Goal: Transaction & Acquisition: Download file/media

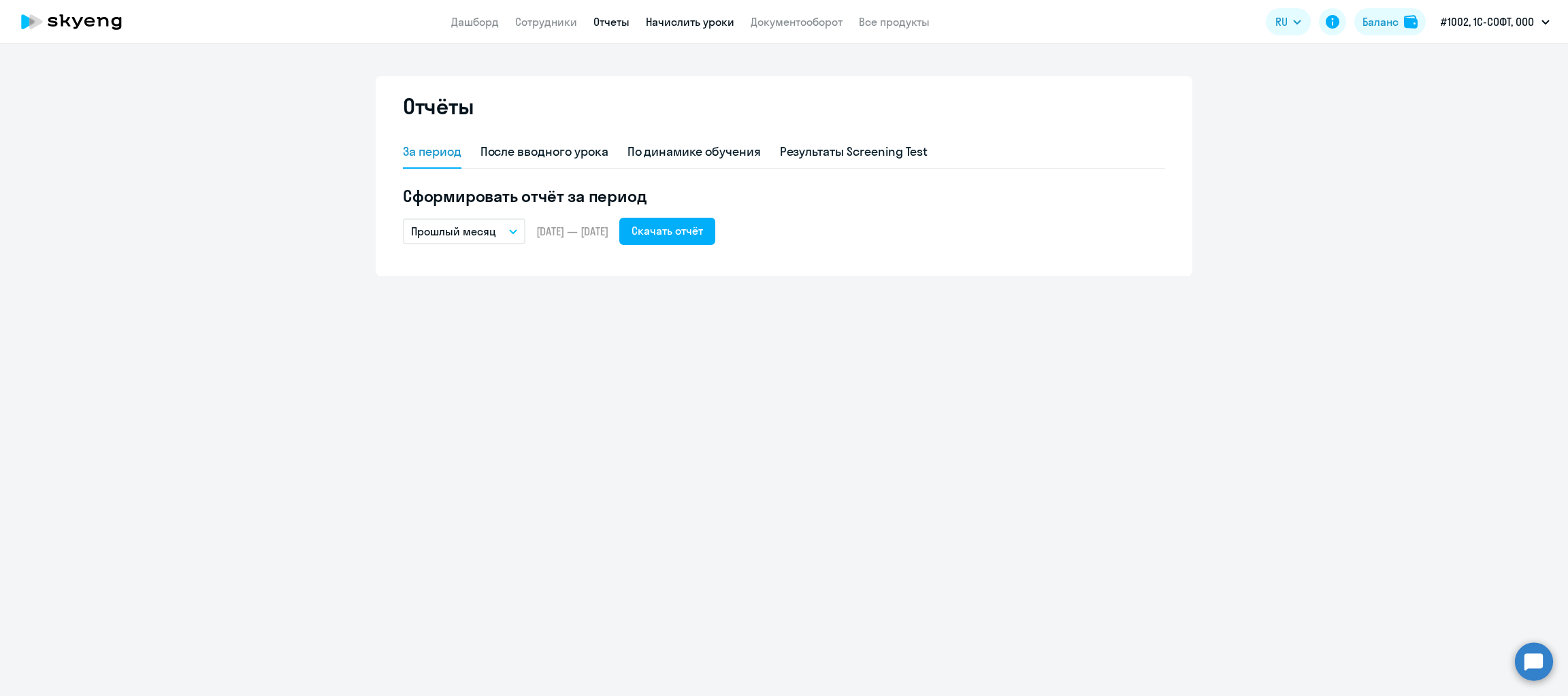
click at [682, 24] on link "Начислить уроки" at bounding box center [690, 21] width 89 height 14
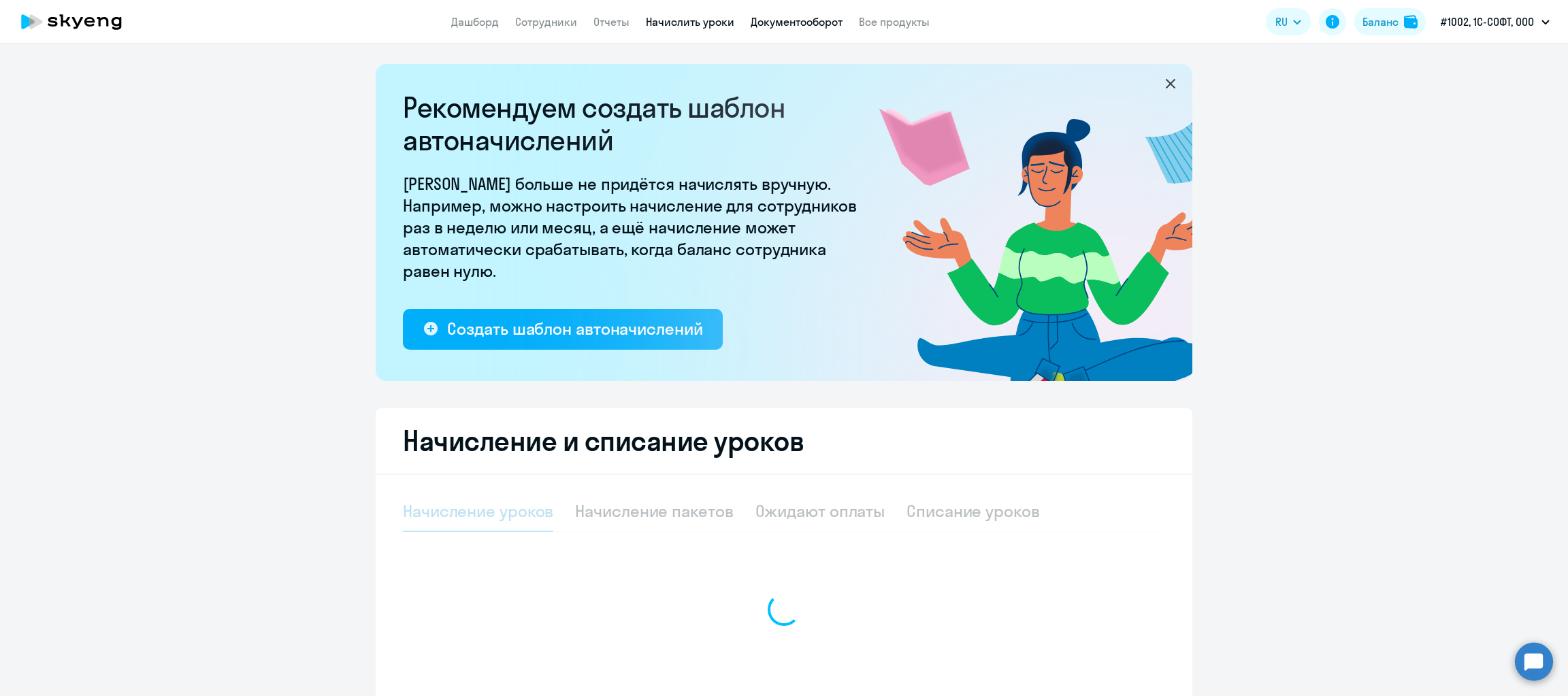
click at [786, 19] on link "Документооборот" at bounding box center [796, 21] width 92 height 14
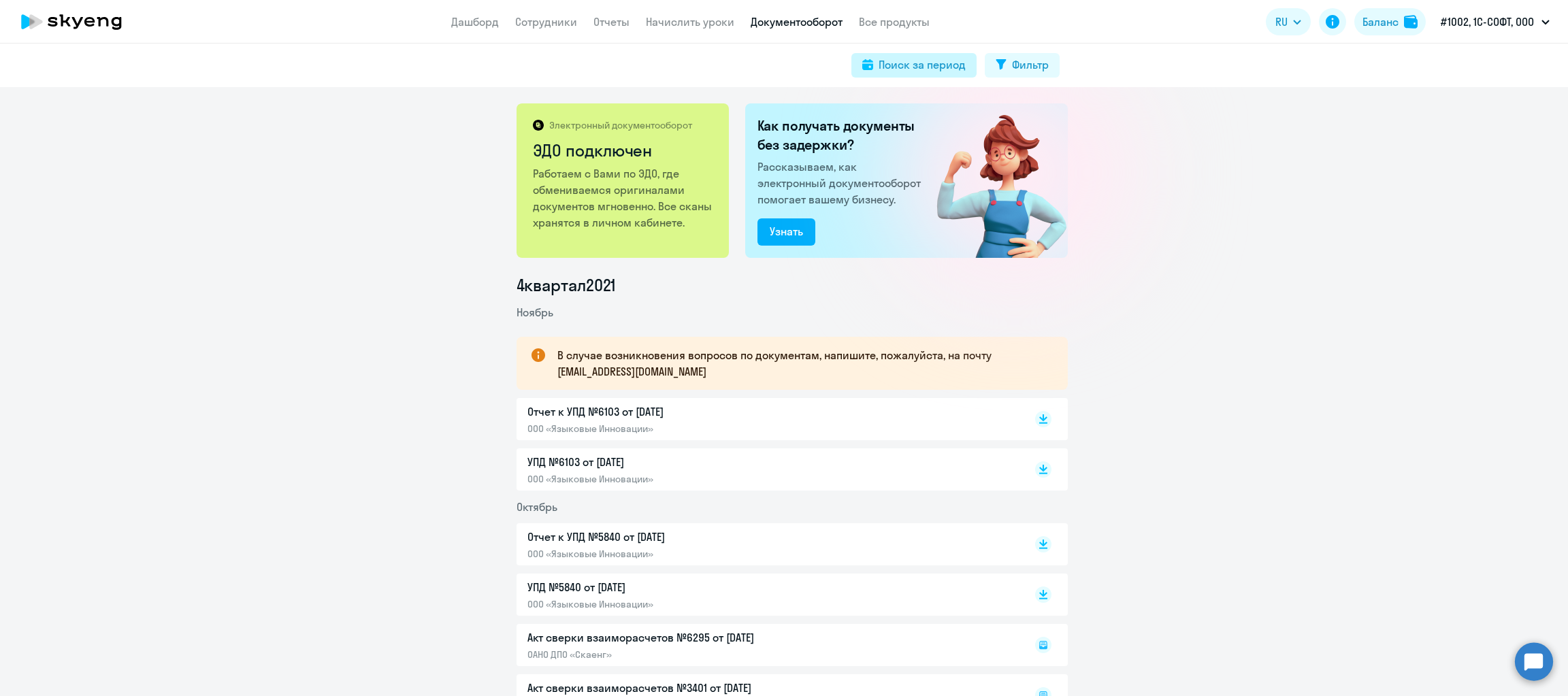
click at [887, 64] on div "Поиск за период" at bounding box center [922, 65] width 87 height 16
select select "all"
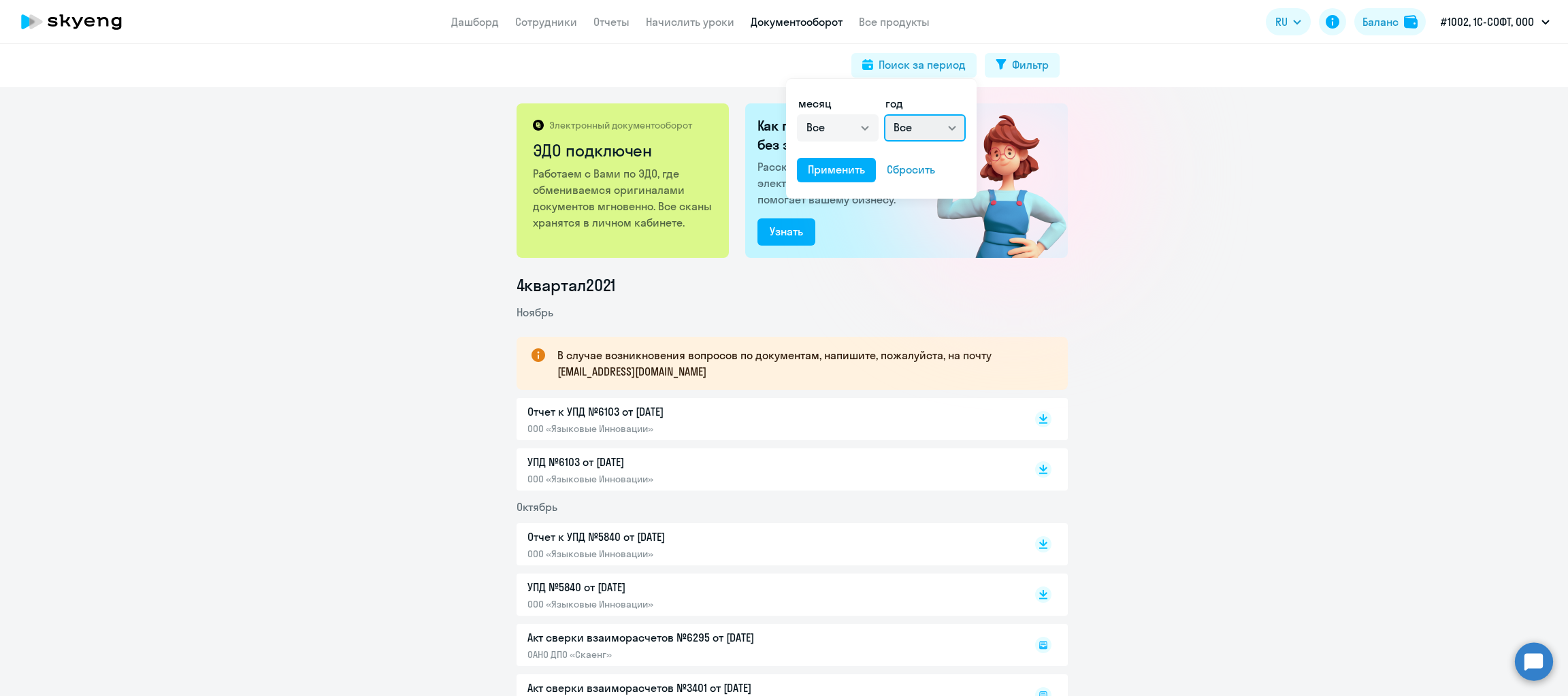
click at [946, 130] on select "Все 2025 2024 2023 2022 2021 2020 2019 2018 2017 2016" at bounding box center [924, 127] width 81 height 27
select select "2025"
click at [884, 114] on select "Все 2025 2024 2023 2022 2021 2020 2019 2018 2017 2016" at bounding box center [924, 127] width 81 height 27
click at [832, 165] on div "Применить" at bounding box center [837, 169] width 57 height 16
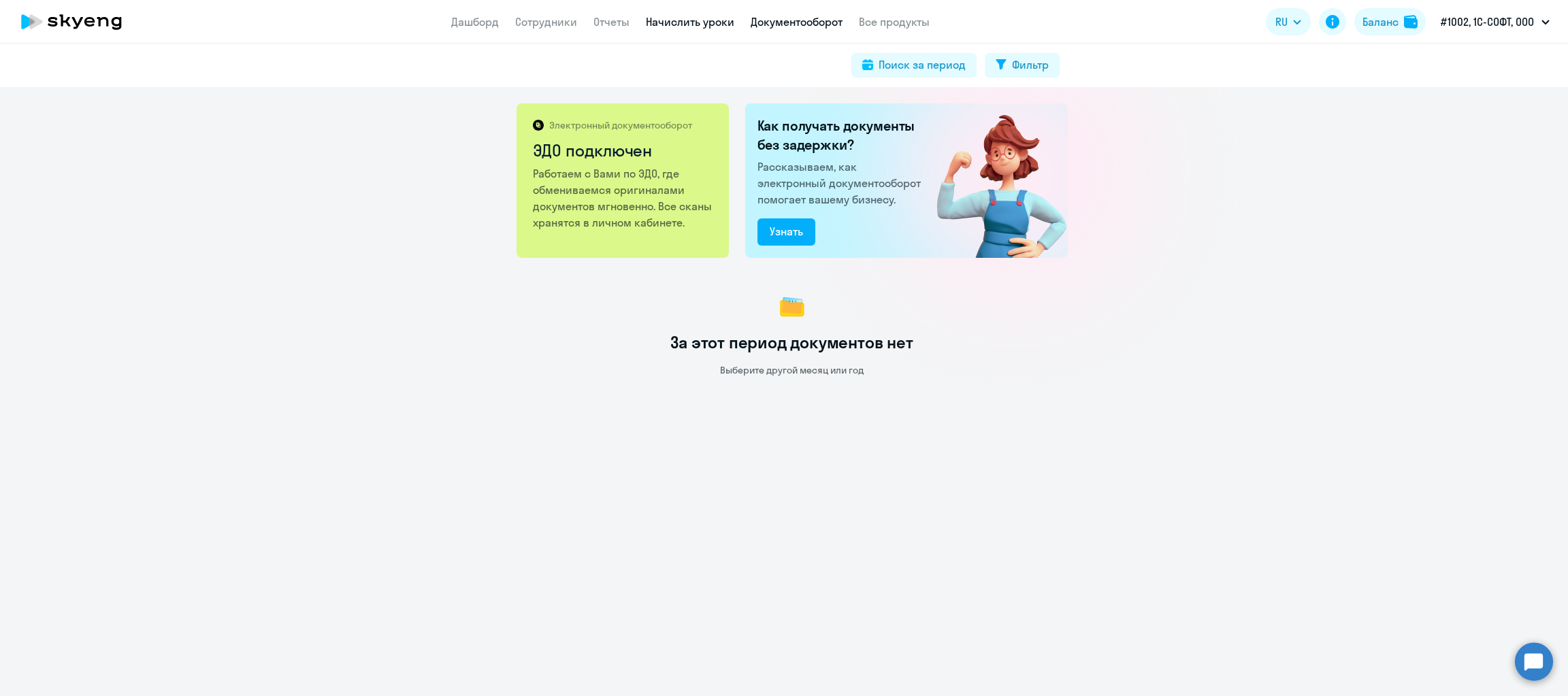
click at [697, 22] on link "Начислить уроки" at bounding box center [690, 21] width 89 height 14
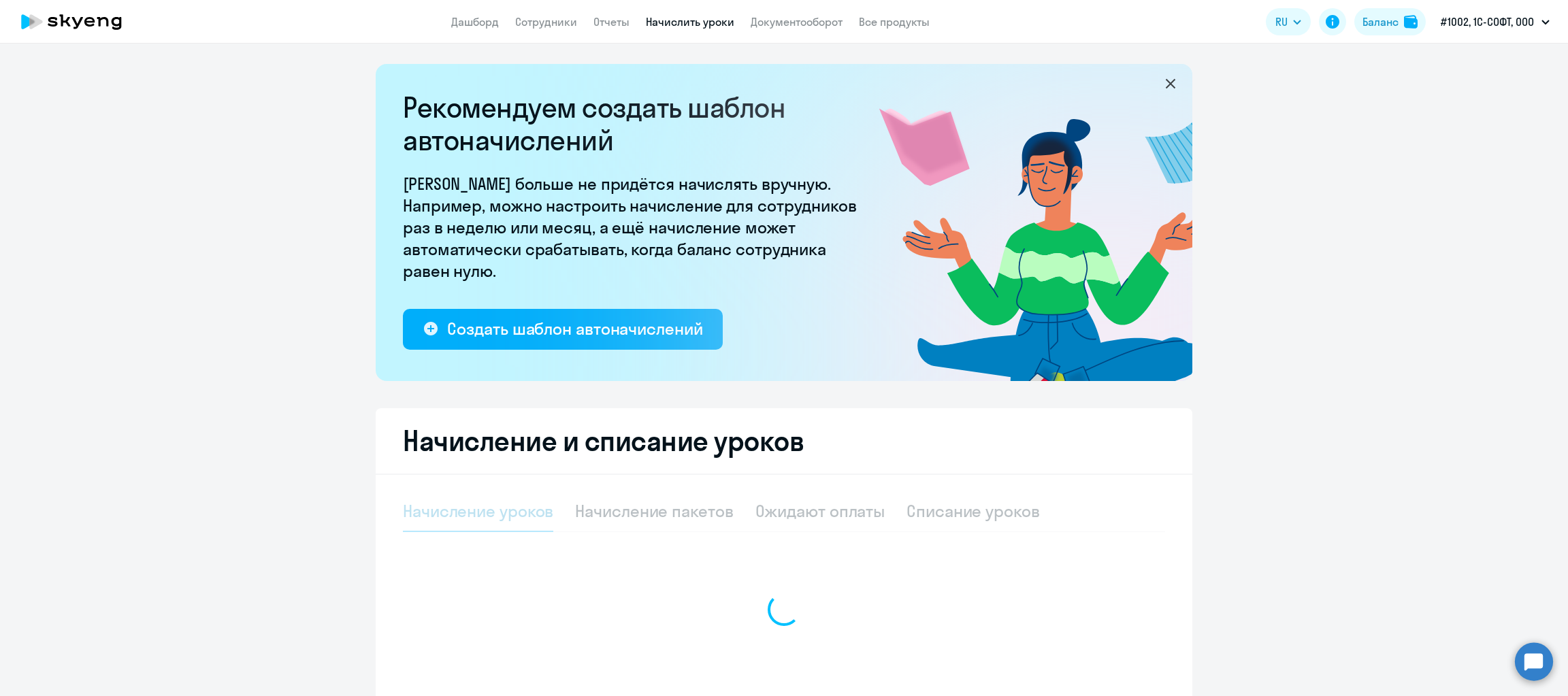
select select "10"
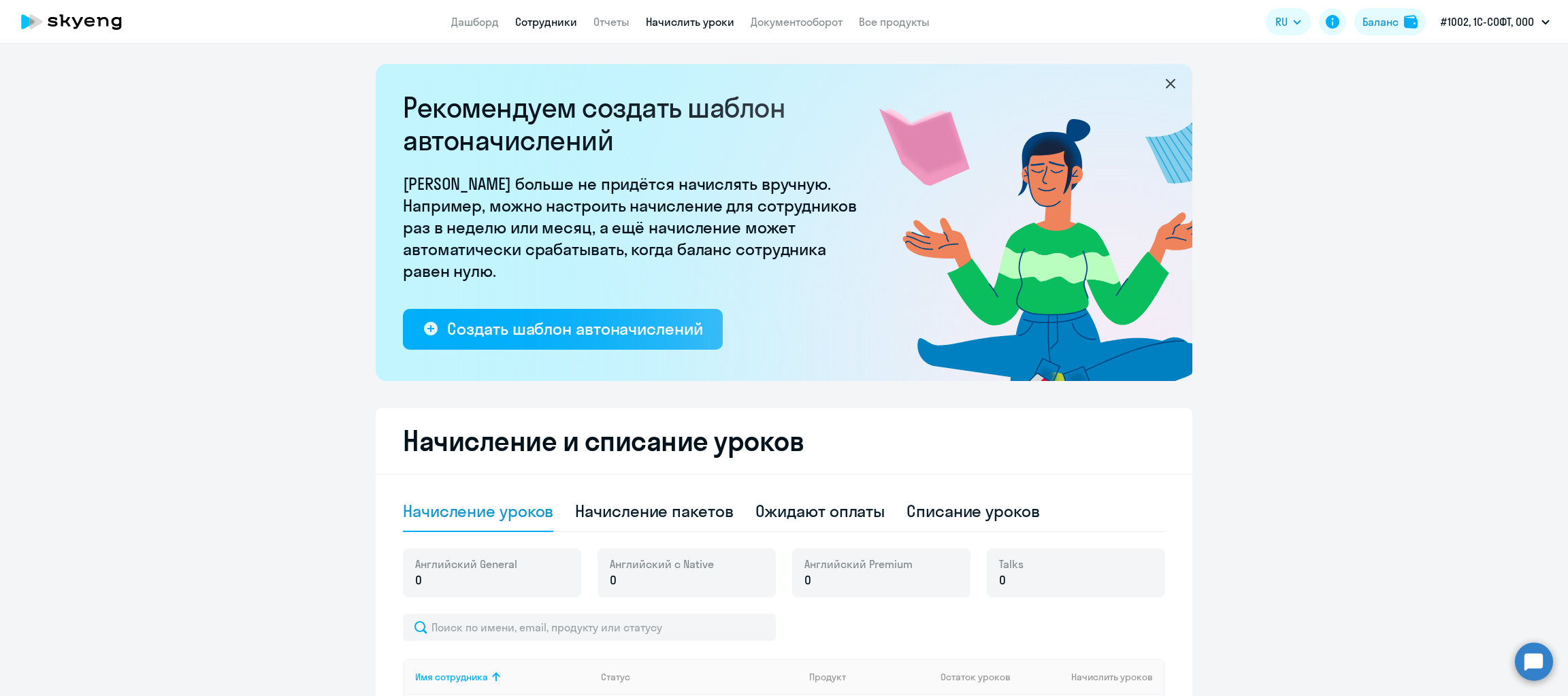
click at [550, 19] on link "Сотрудники" at bounding box center [545, 21] width 62 height 14
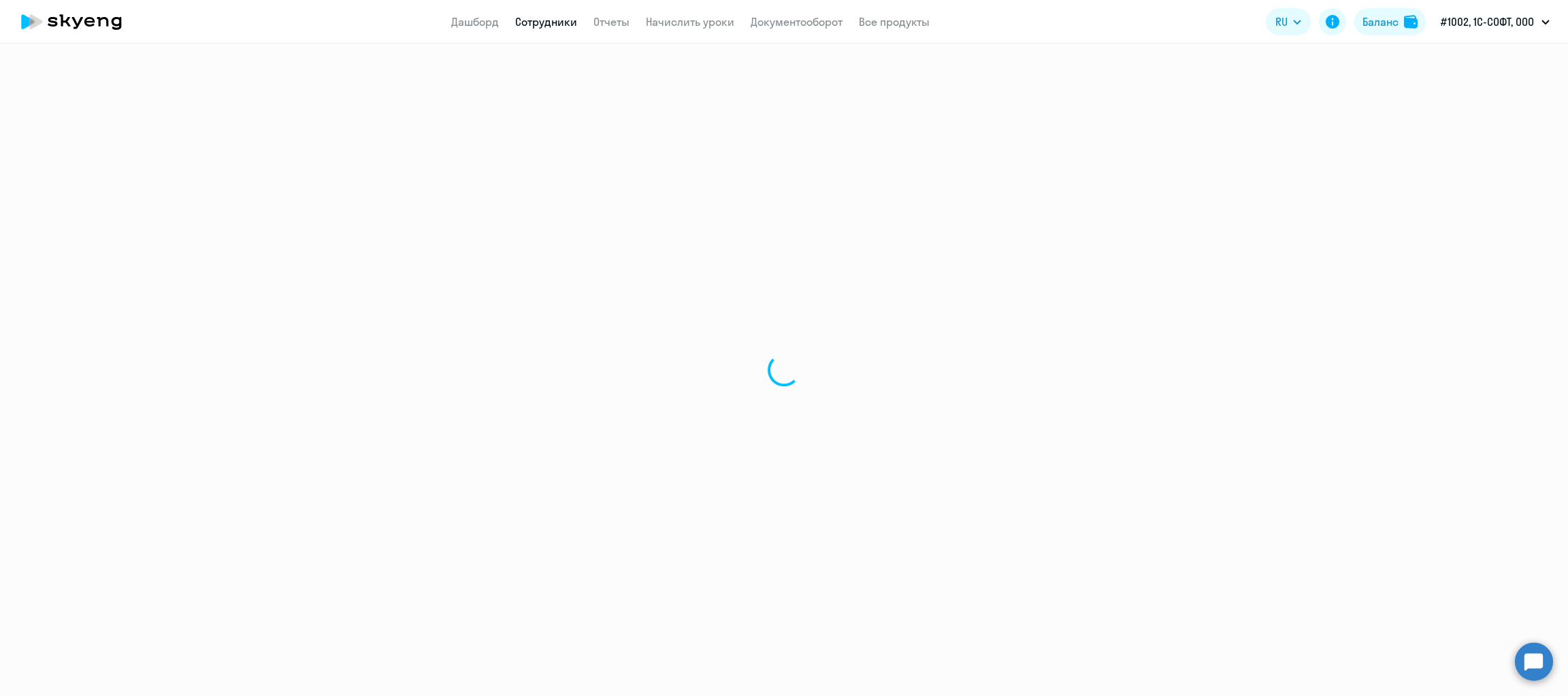
select select "30"
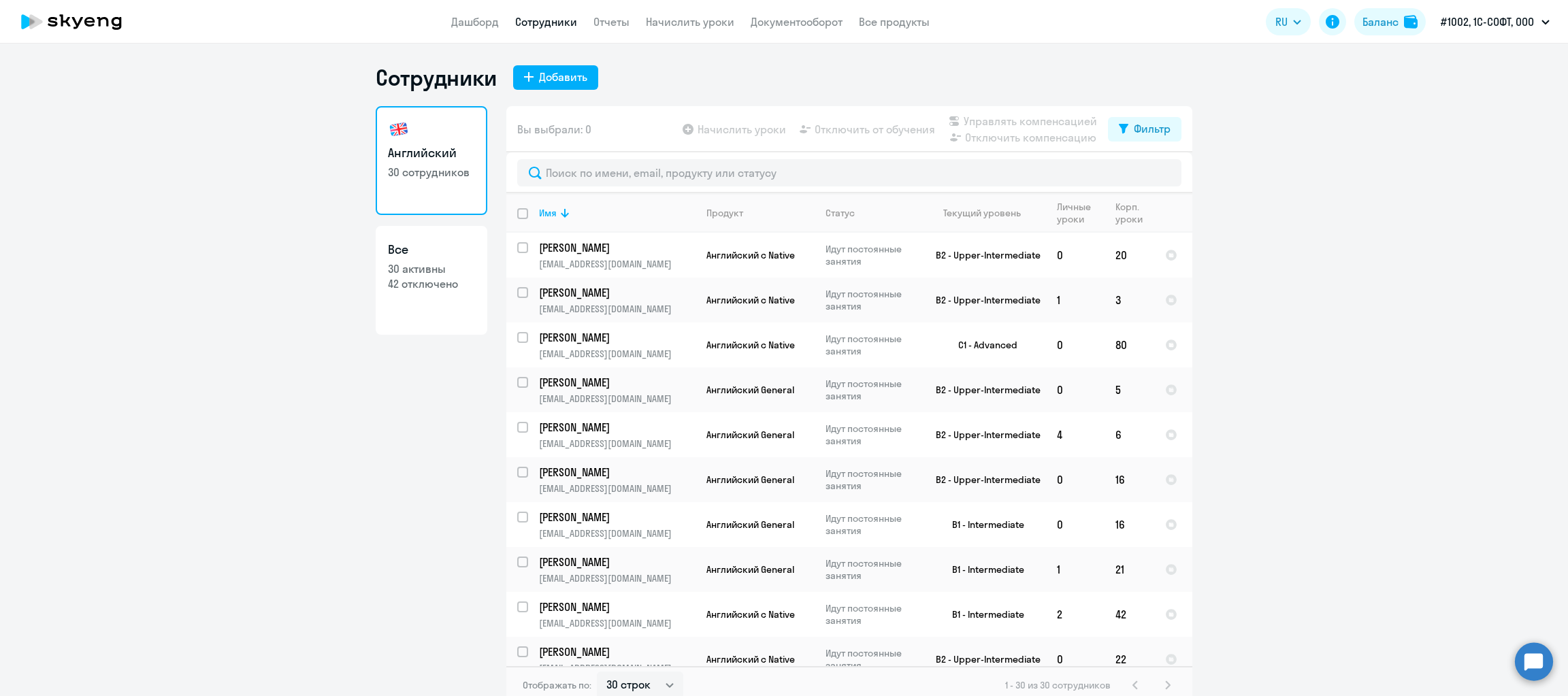
click at [435, 243] on h3 "Все" at bounding box center [431, 250] width 87 height 18
select select "30"
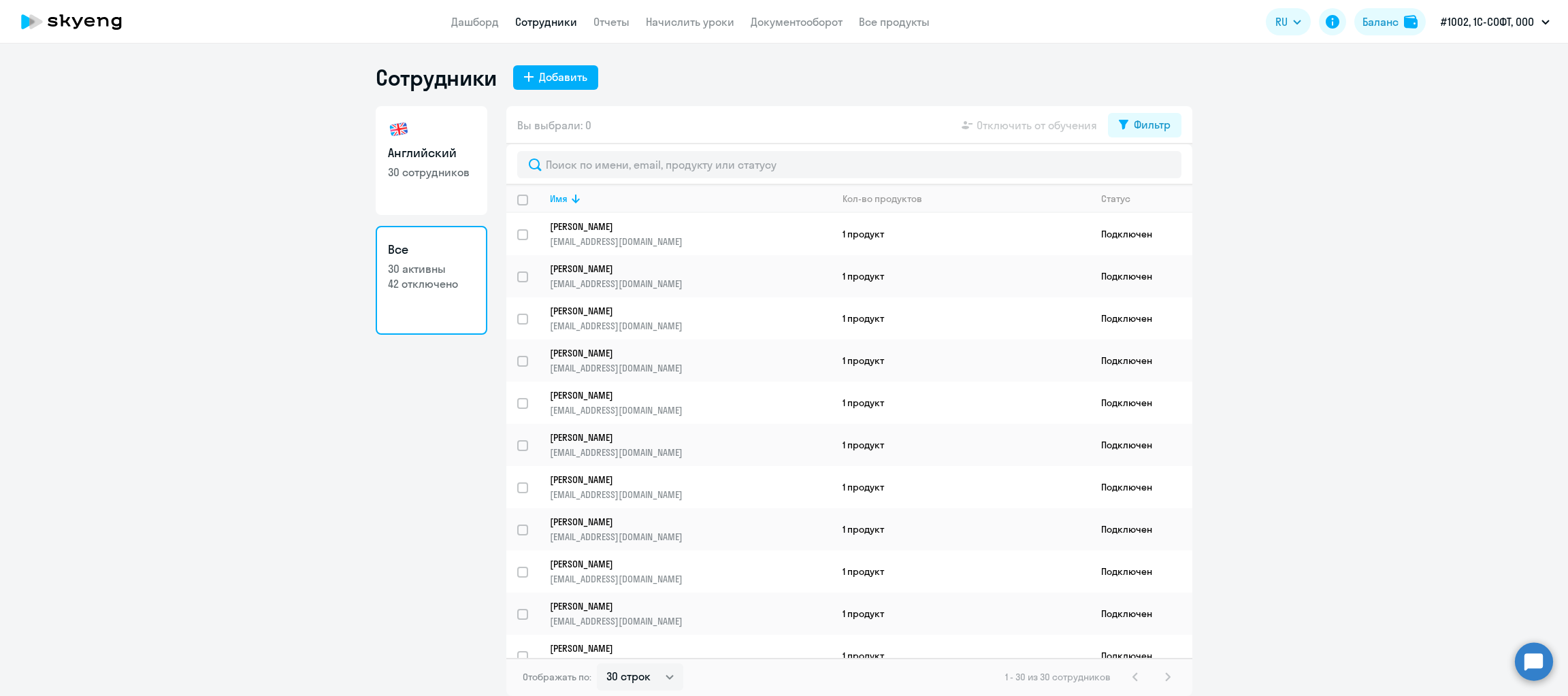
click at [417, 162] on link "Английский 30 сотрудников" at bounding box center [432, 160] width 112 height 109
select select "30"
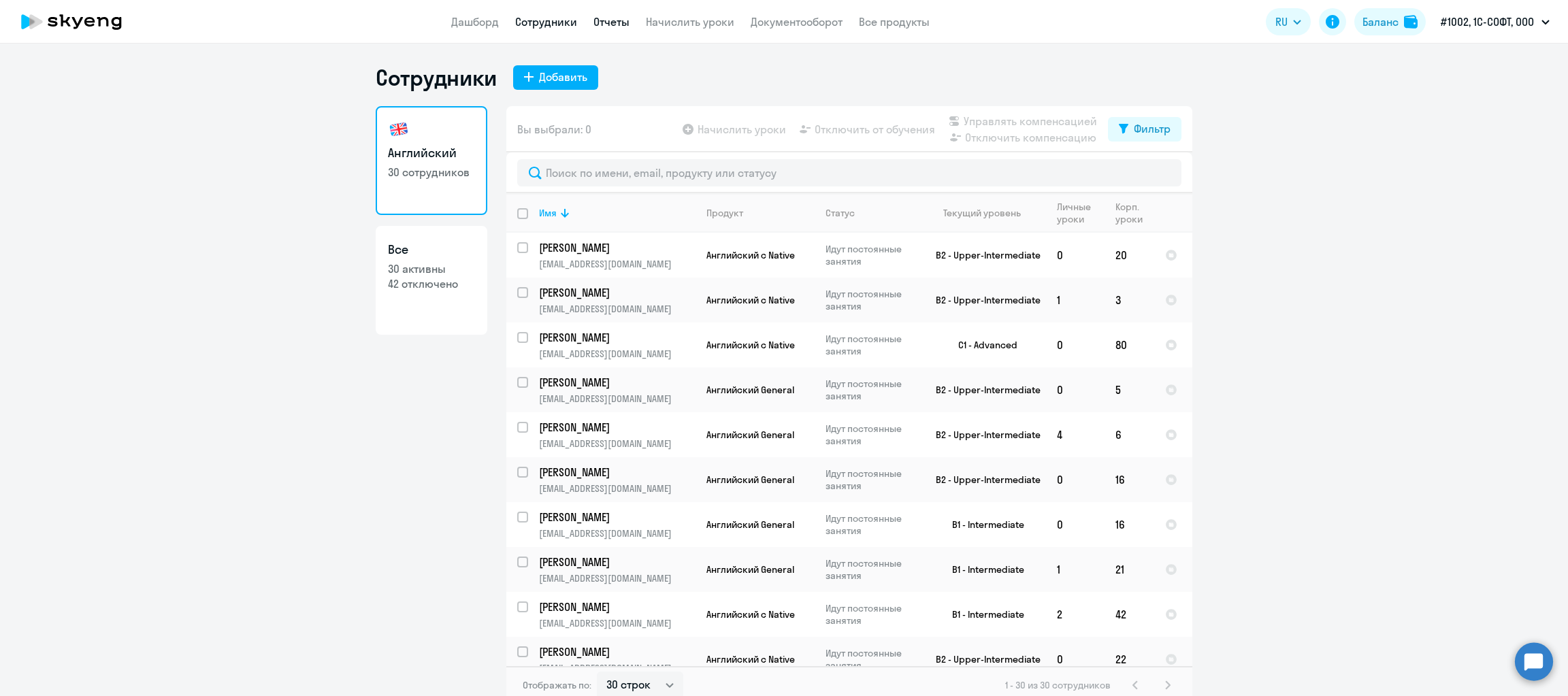
click at [610, 22] on link "Отчеты" at bounding box center [612, 21] width 36 height 14
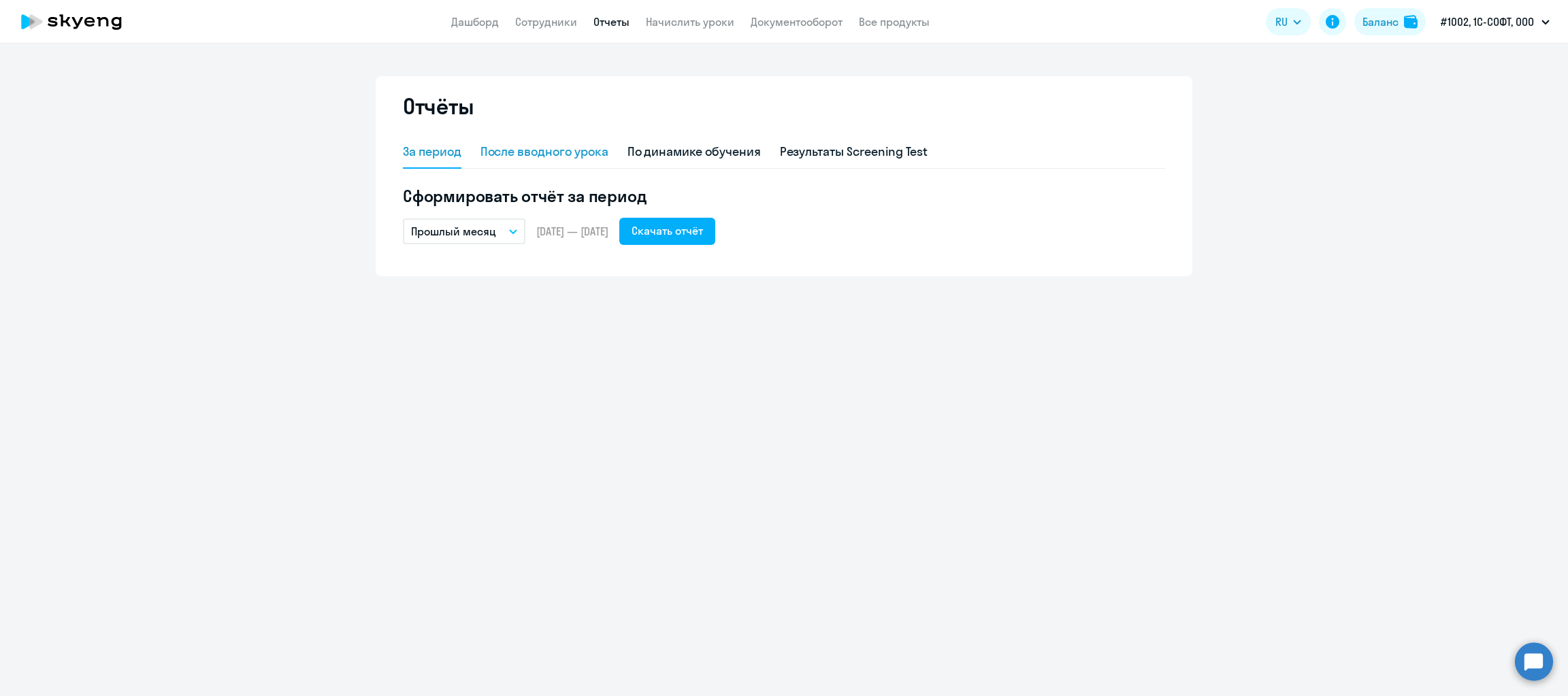
click at [572, 143] on div "После вводного урока" at bounding box center [544, 152] width 128 height 18
select select "10"
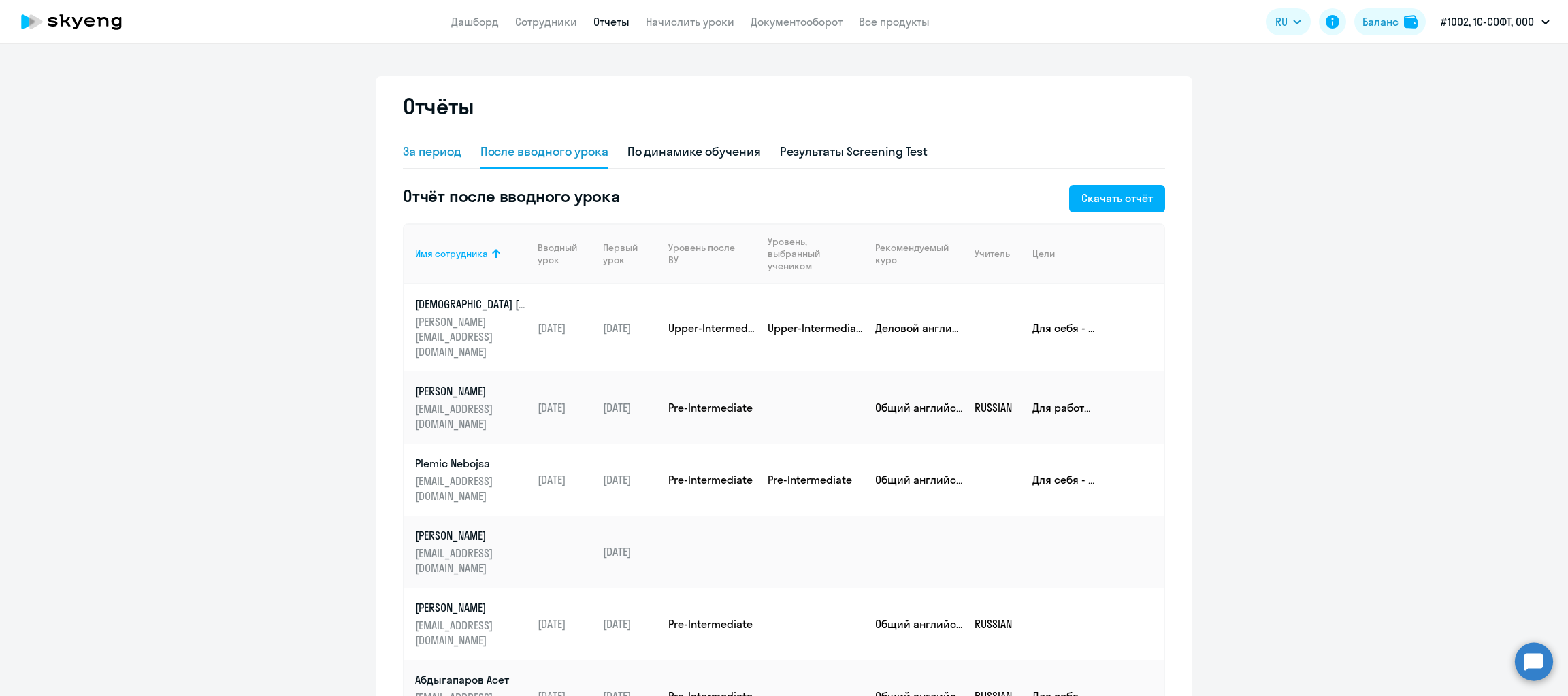
click at [434, 146] on div "За период" at bounding box center [432, 152] width 58 height 18
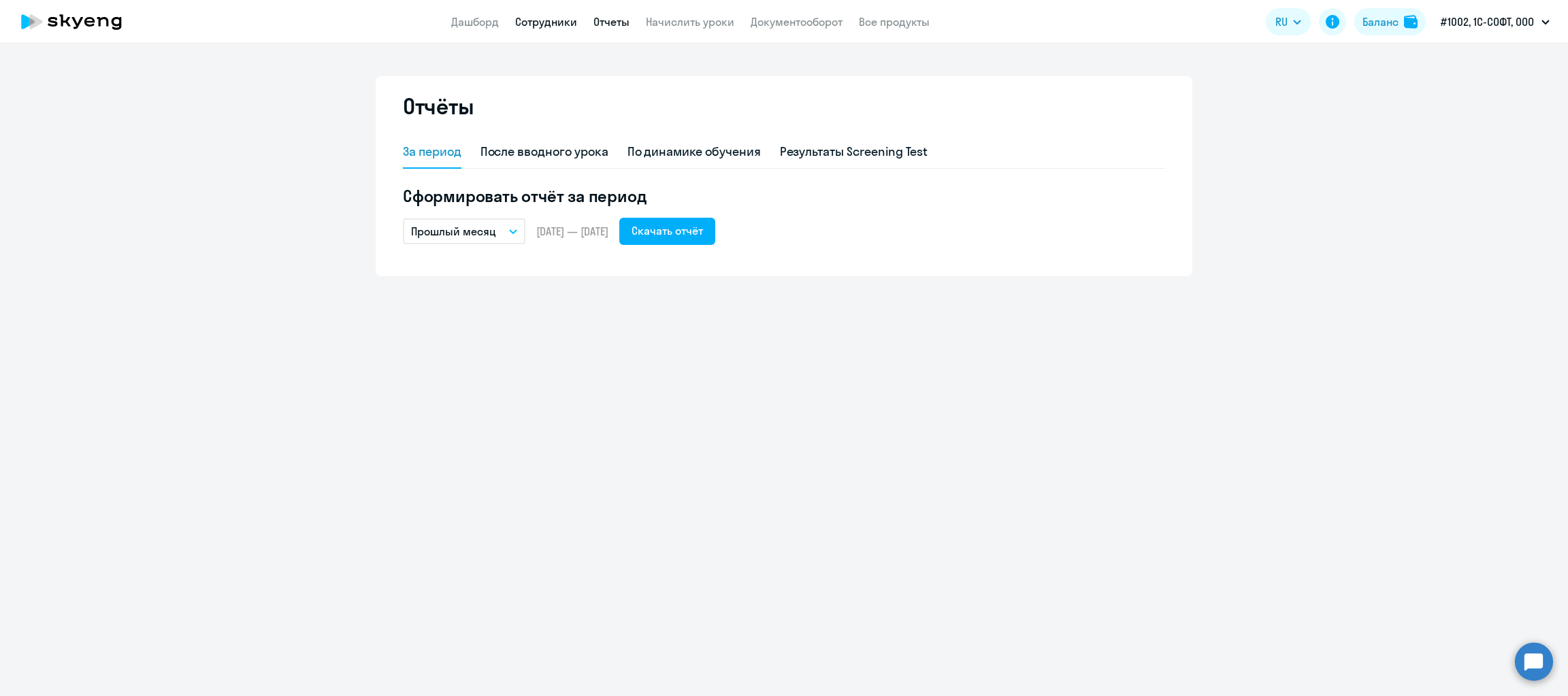
click at [542, 18] on link "Сотрудники" at bounding box center [545, 21] width 62 height 14
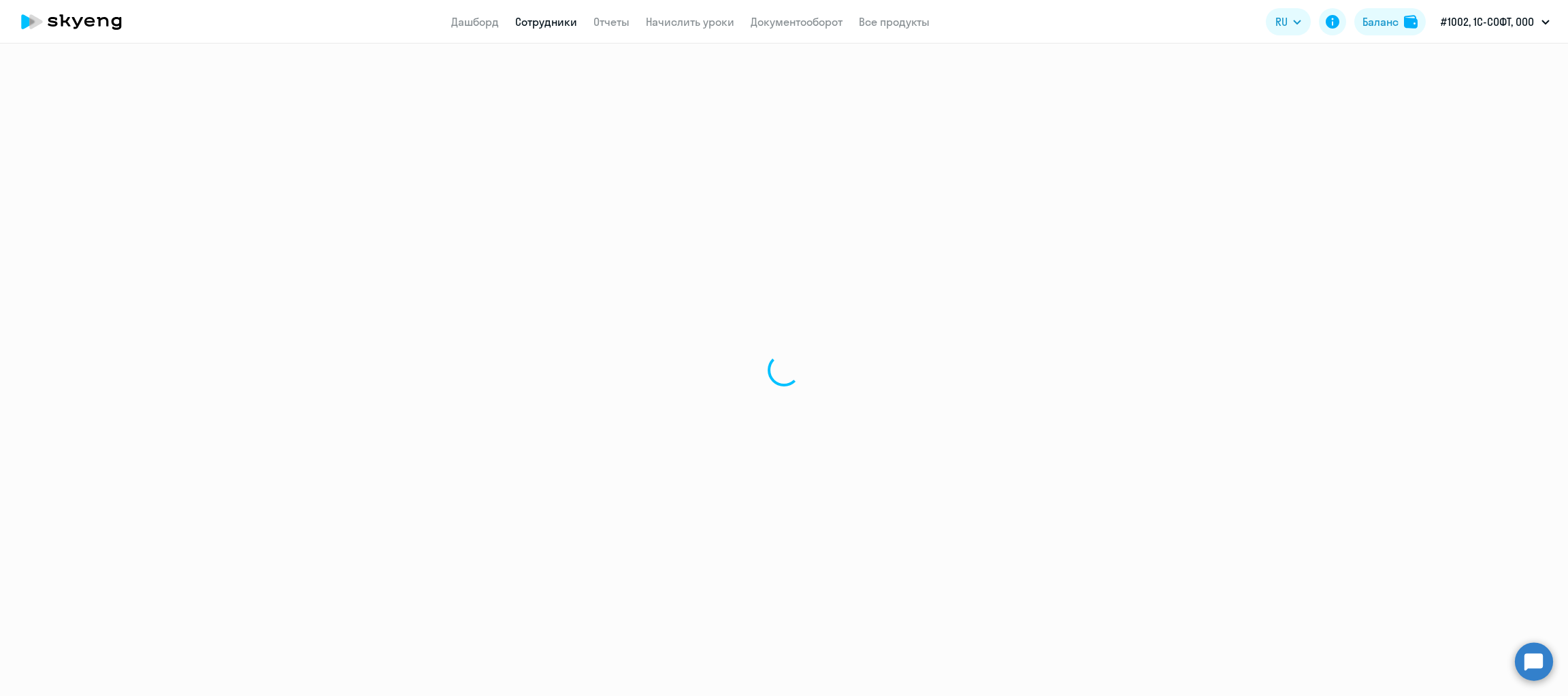
select select "30"
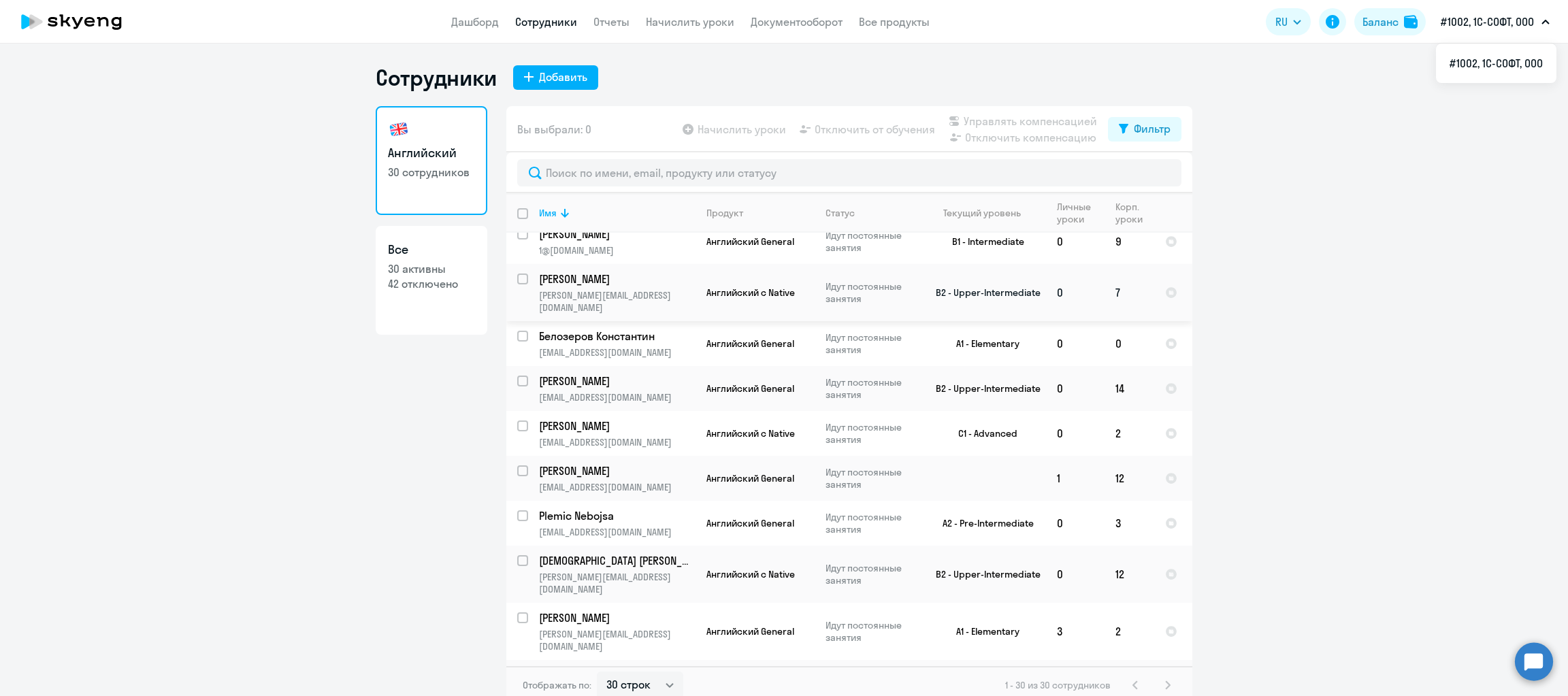
scroll to position [300, 0]
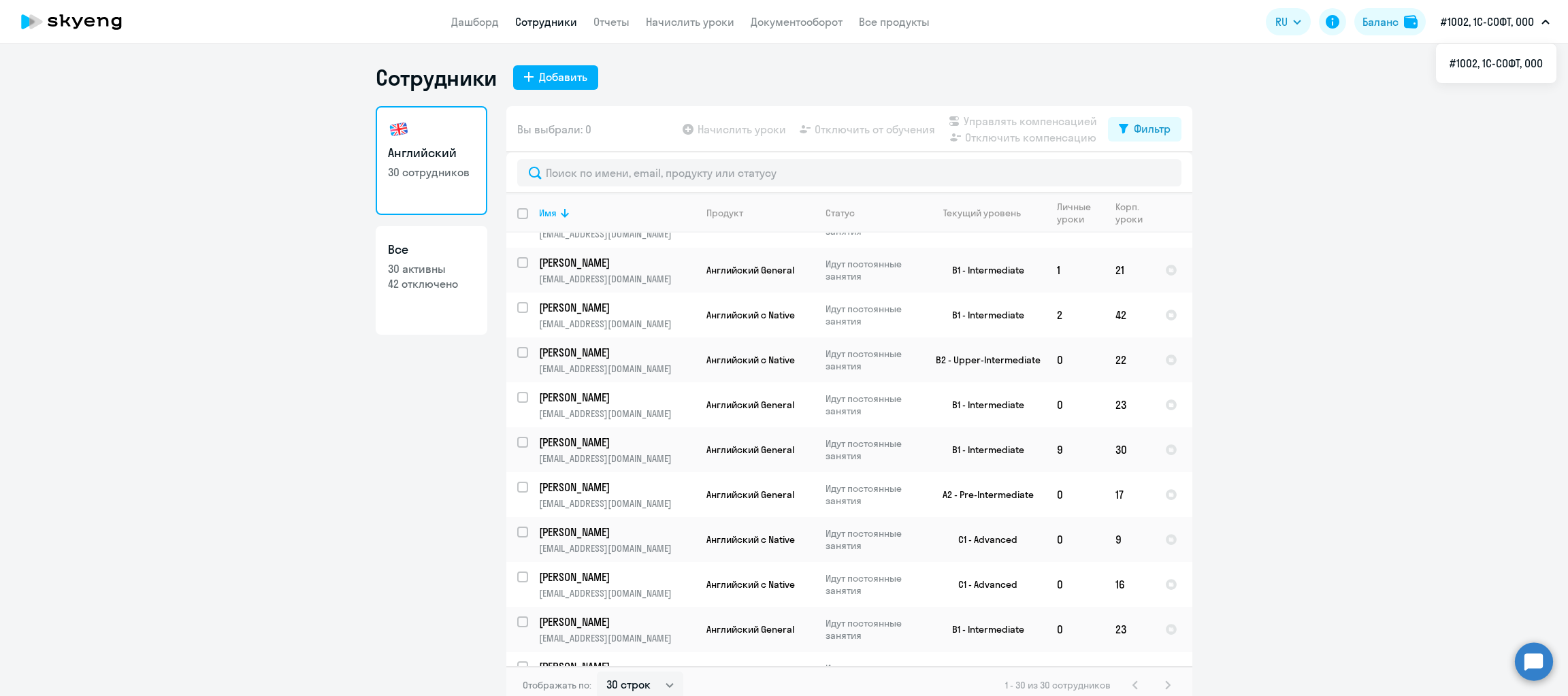
click at [519, 213] on input "deselect all" at bounding box center [530, 222] width 27 height 27
checkbox input "true"
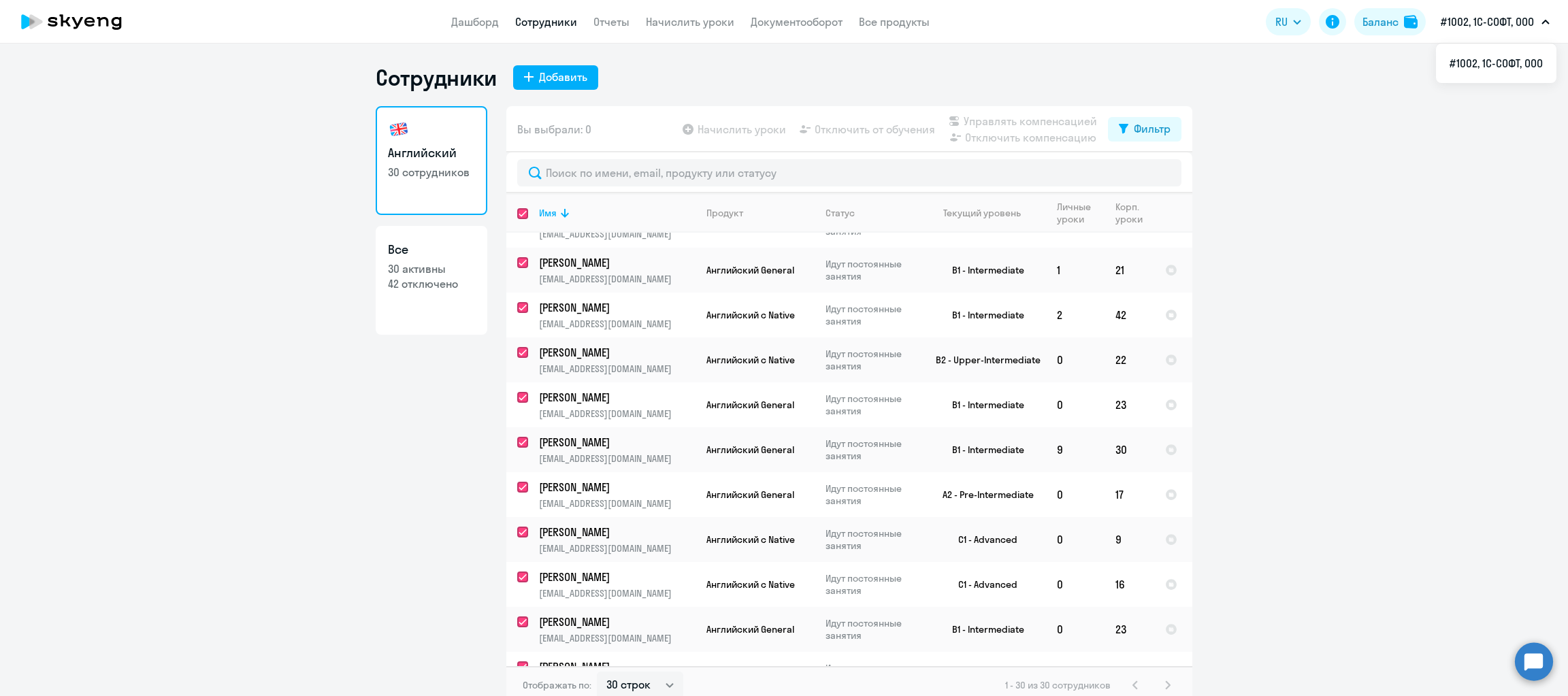
checkbox input "true"
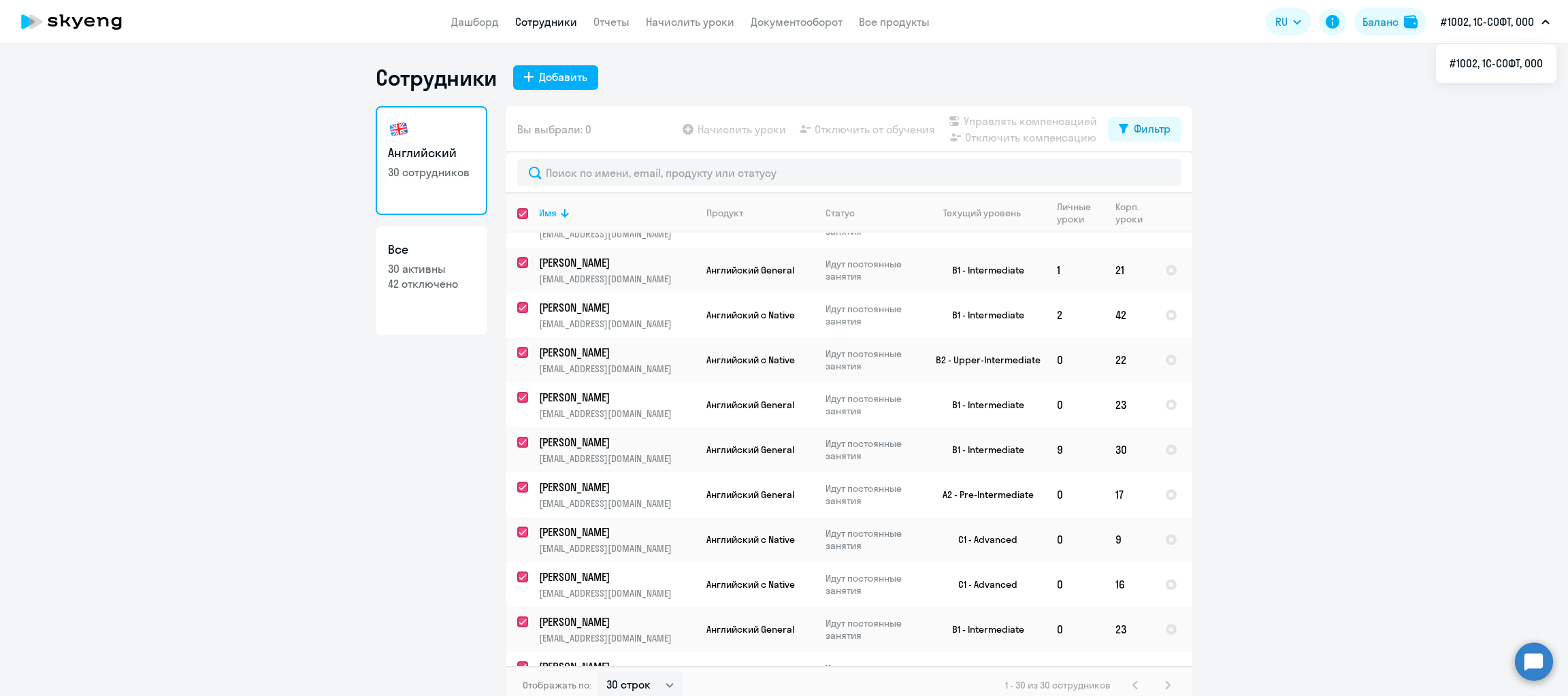
checkbox input "true"
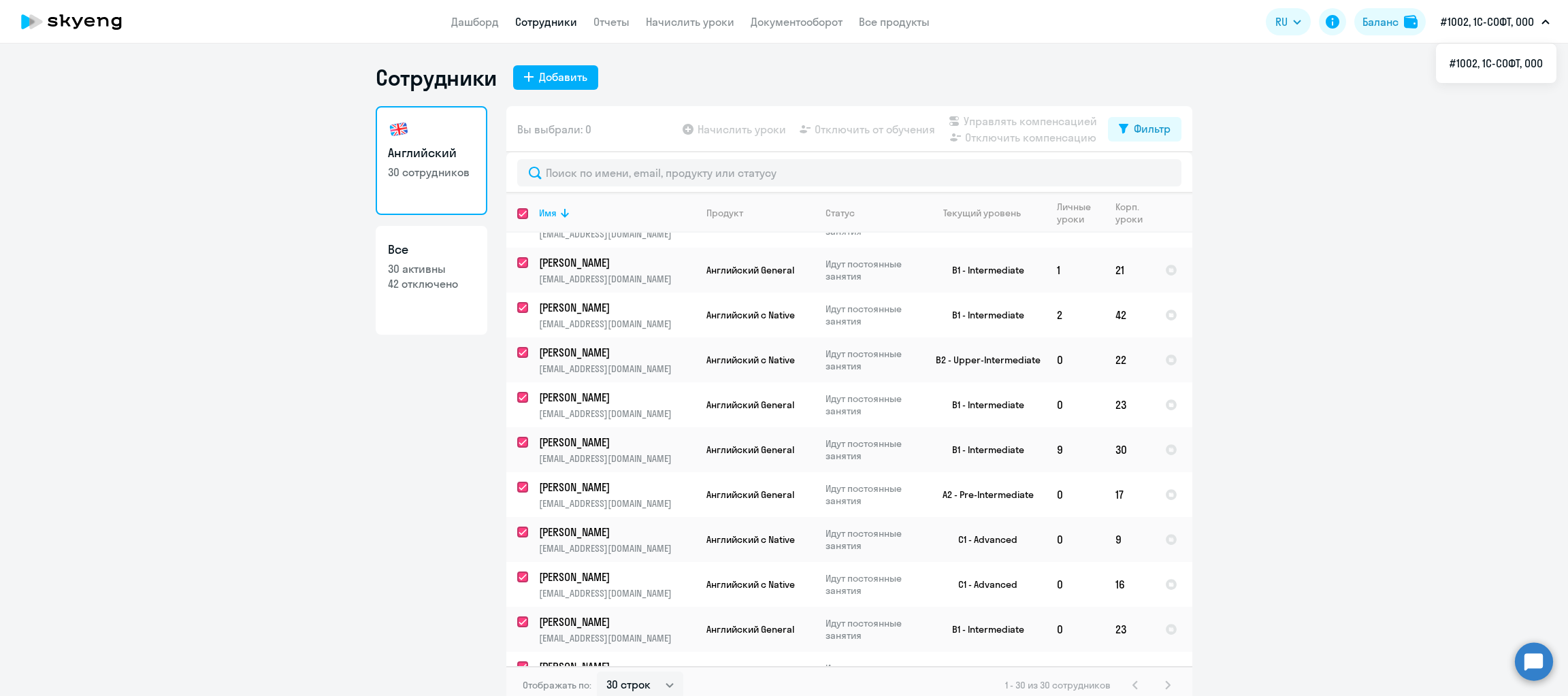
checkbox input "true"
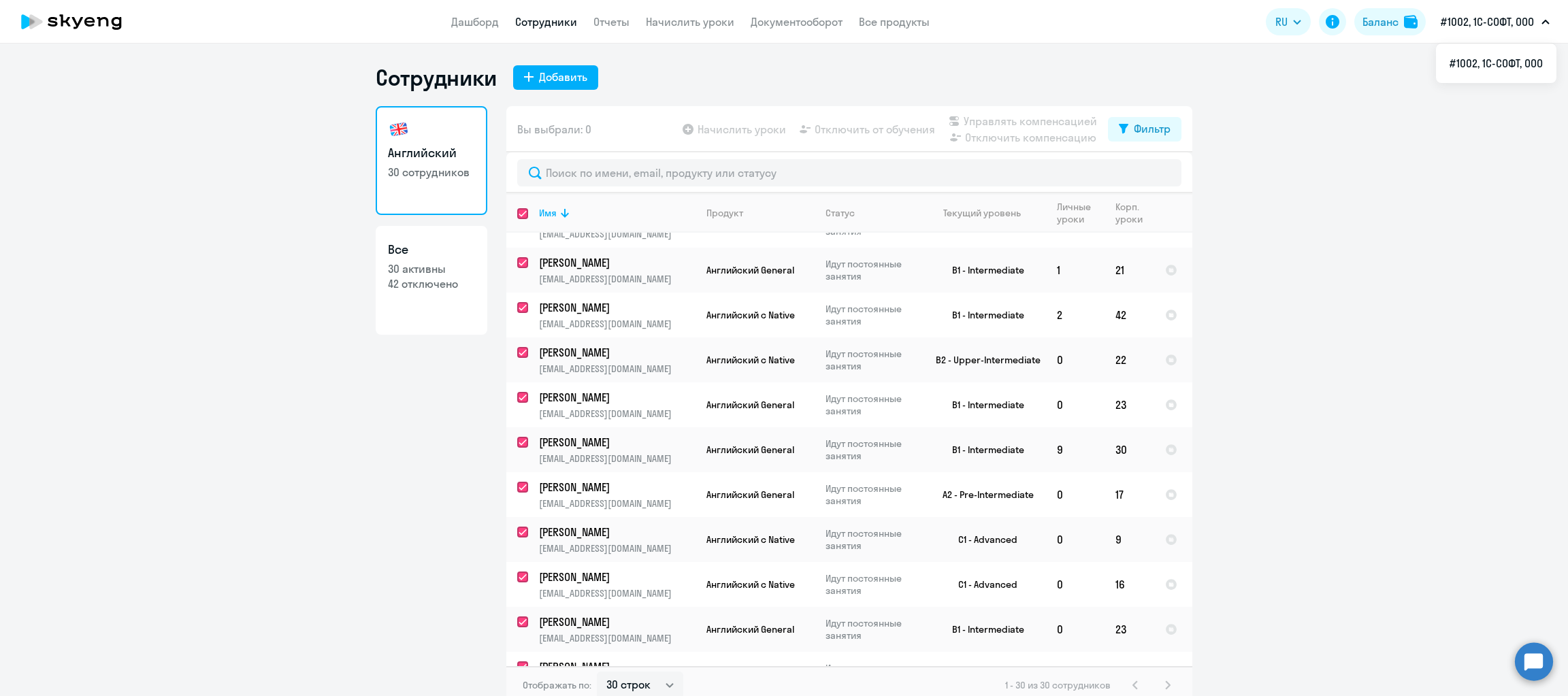
checkbox input "true"
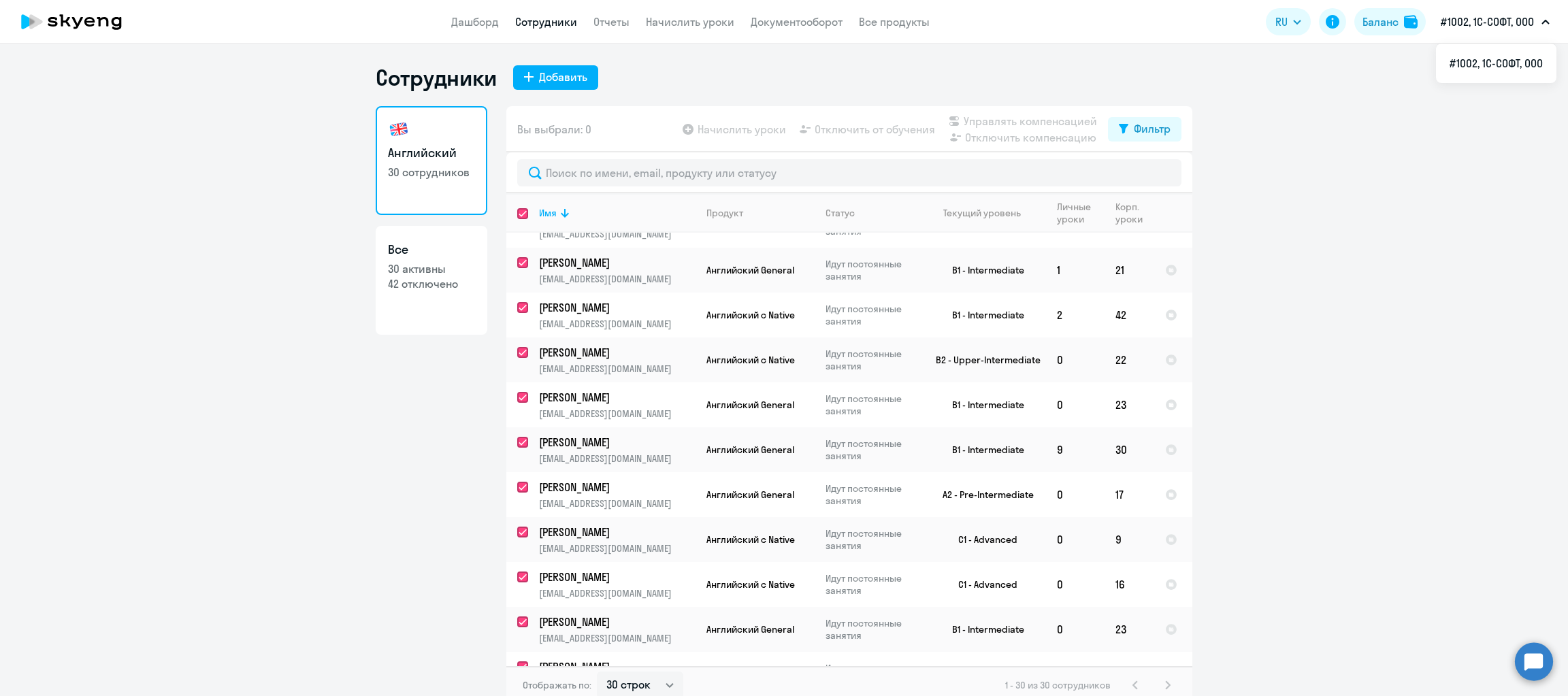
checkbox input "true"
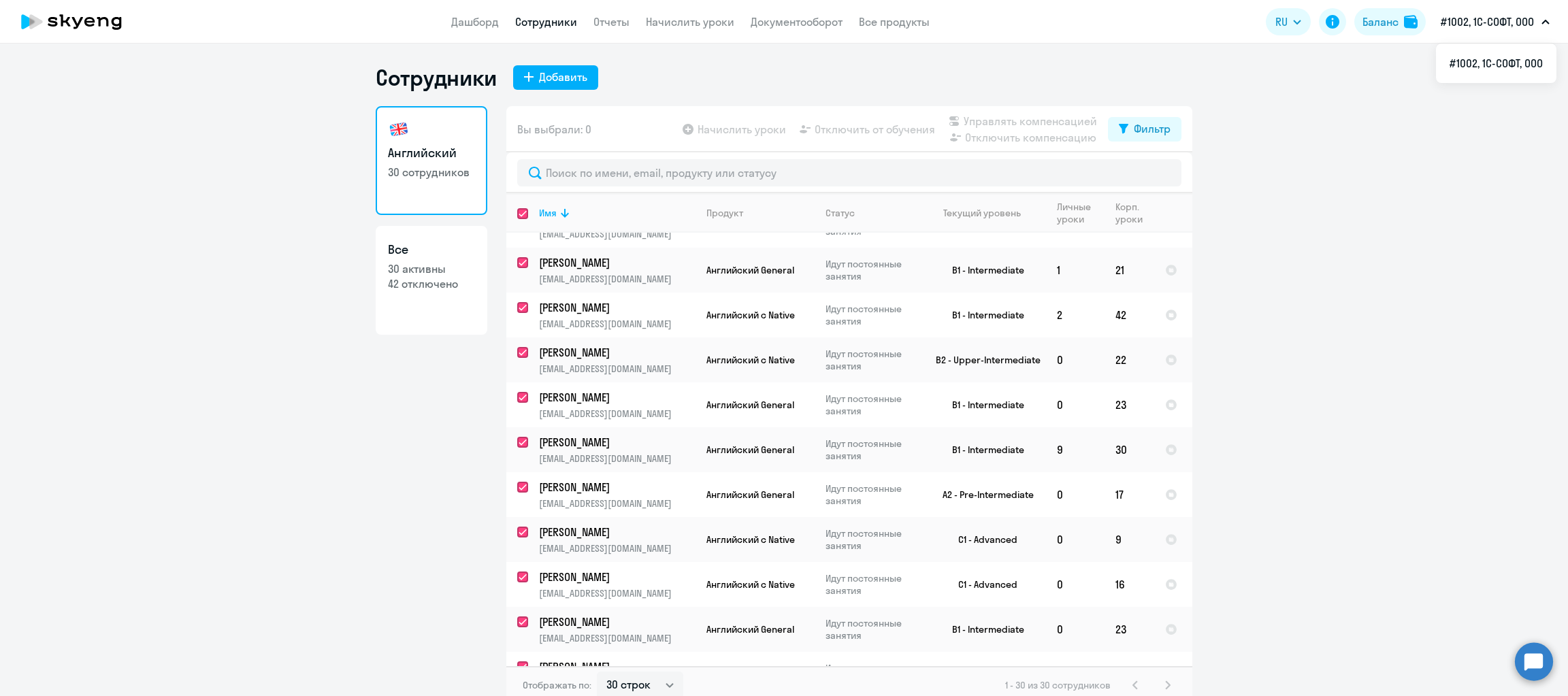
checkbox input "true"
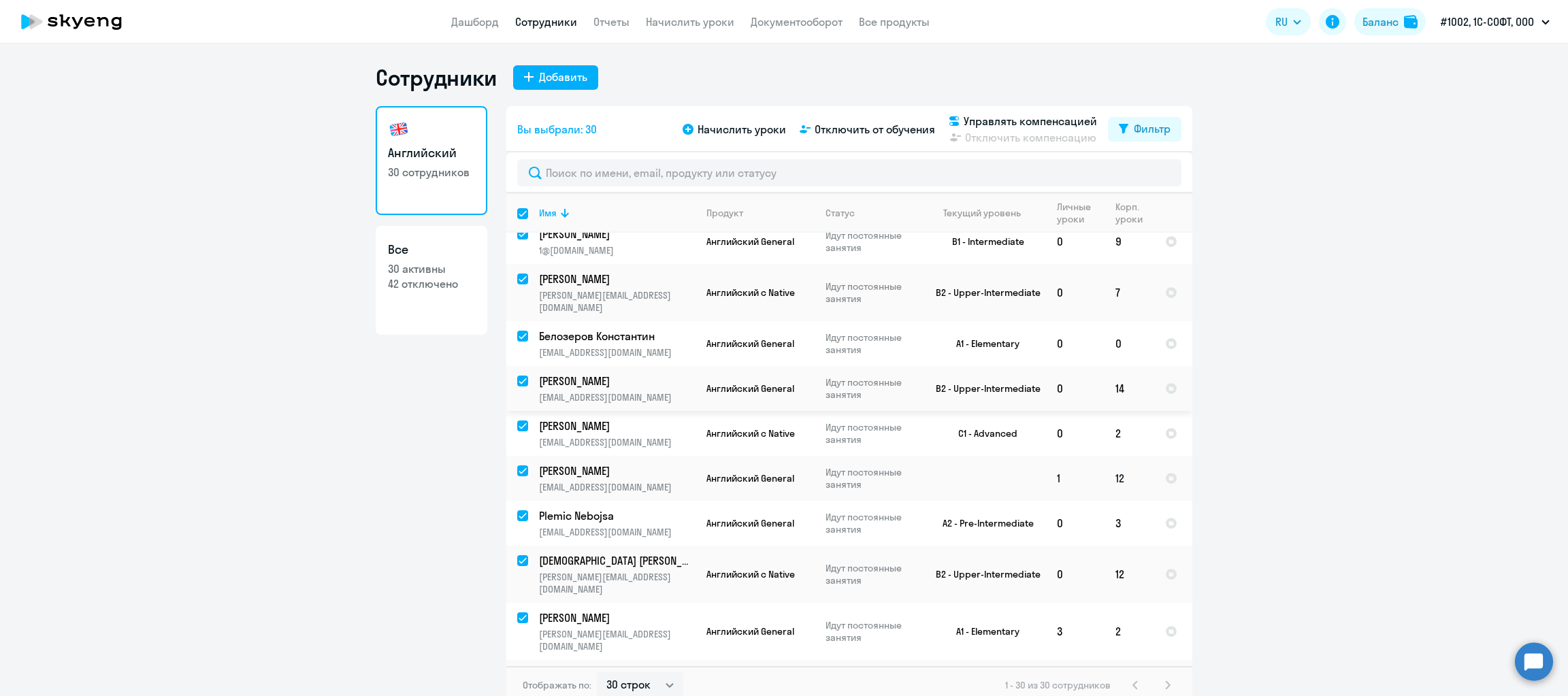
scroll to position [7, 0]
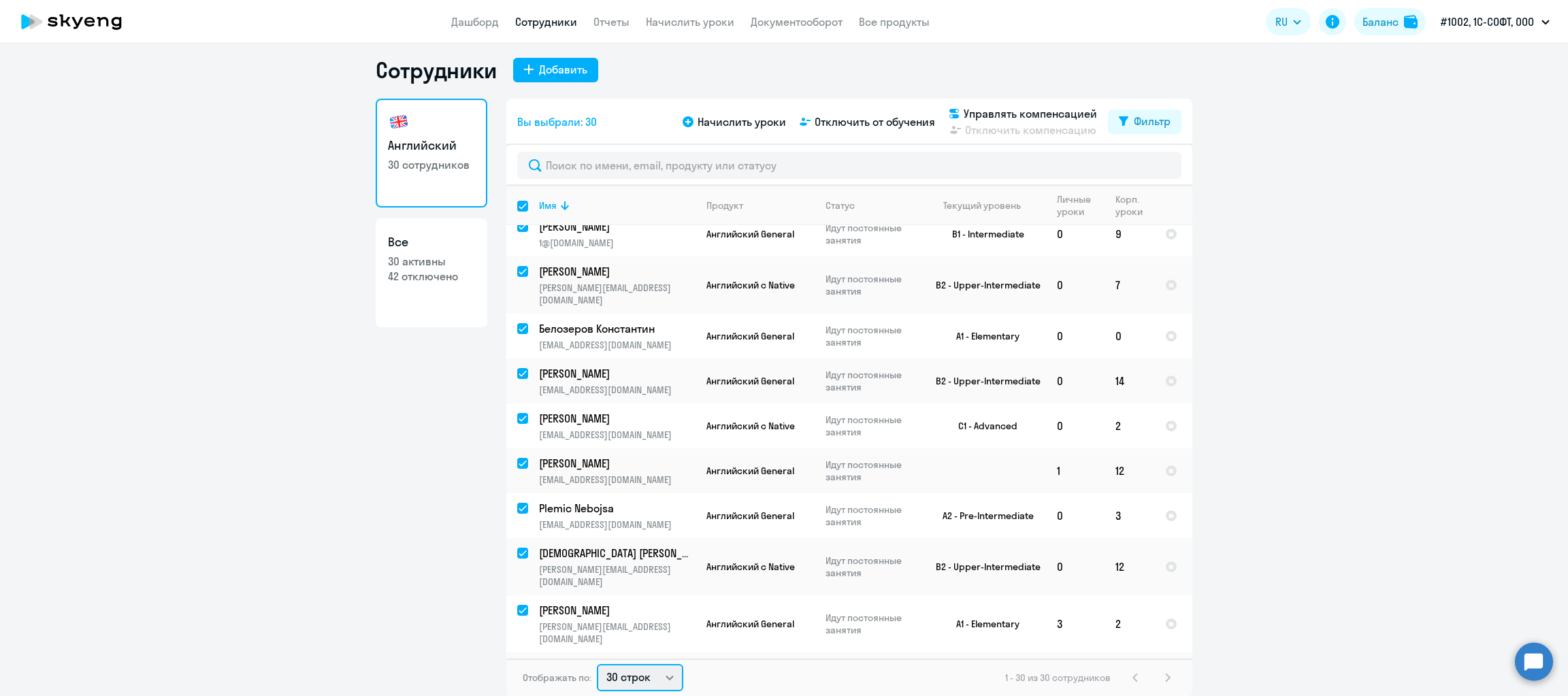
click at [659, 677] on select "30 строк 50 строк 100 строк" at bounding box center [640, 677] width 86 height 27
select select "50"
click at [597, 664] on select "30 строк 50 строк 100 строк" at bounding box center [640, 677] width 86 height 27
checkbox input "false"
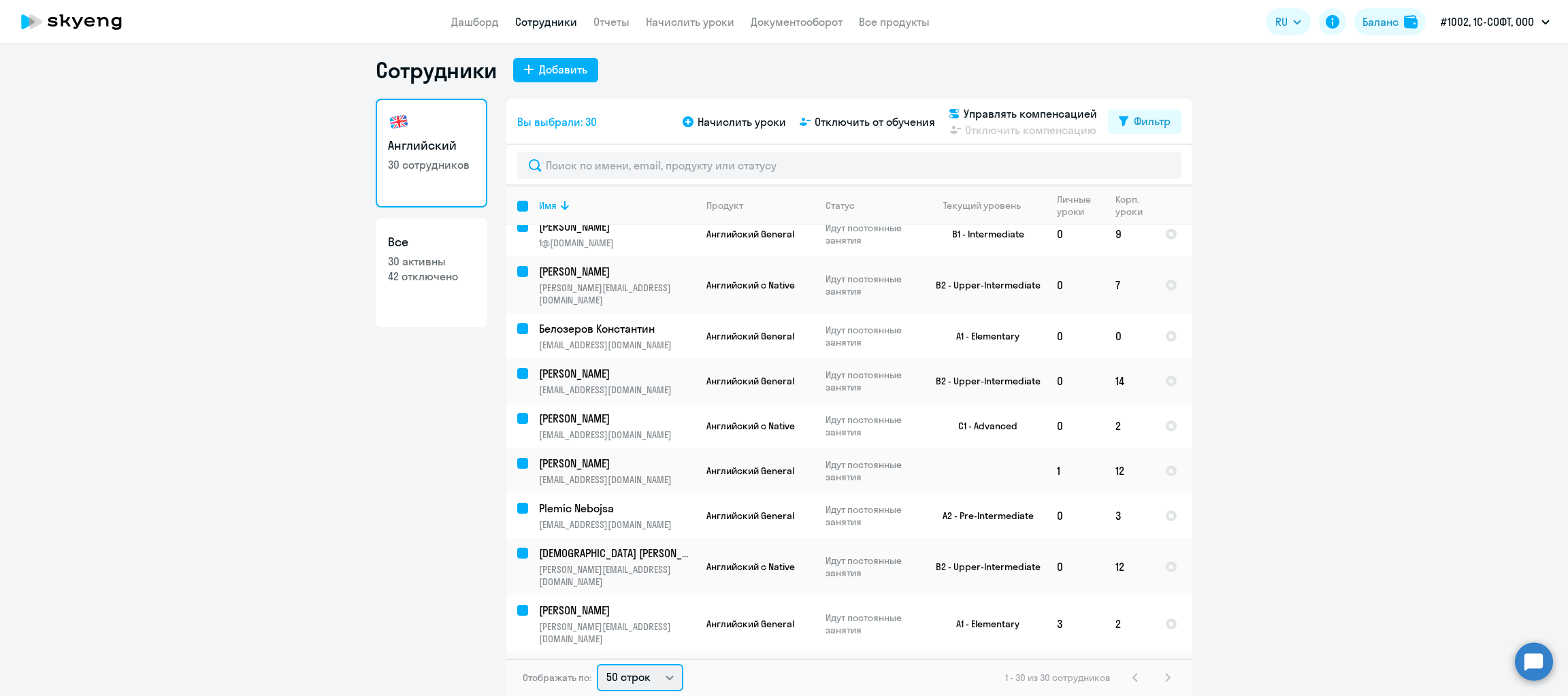
checkbox input "false"
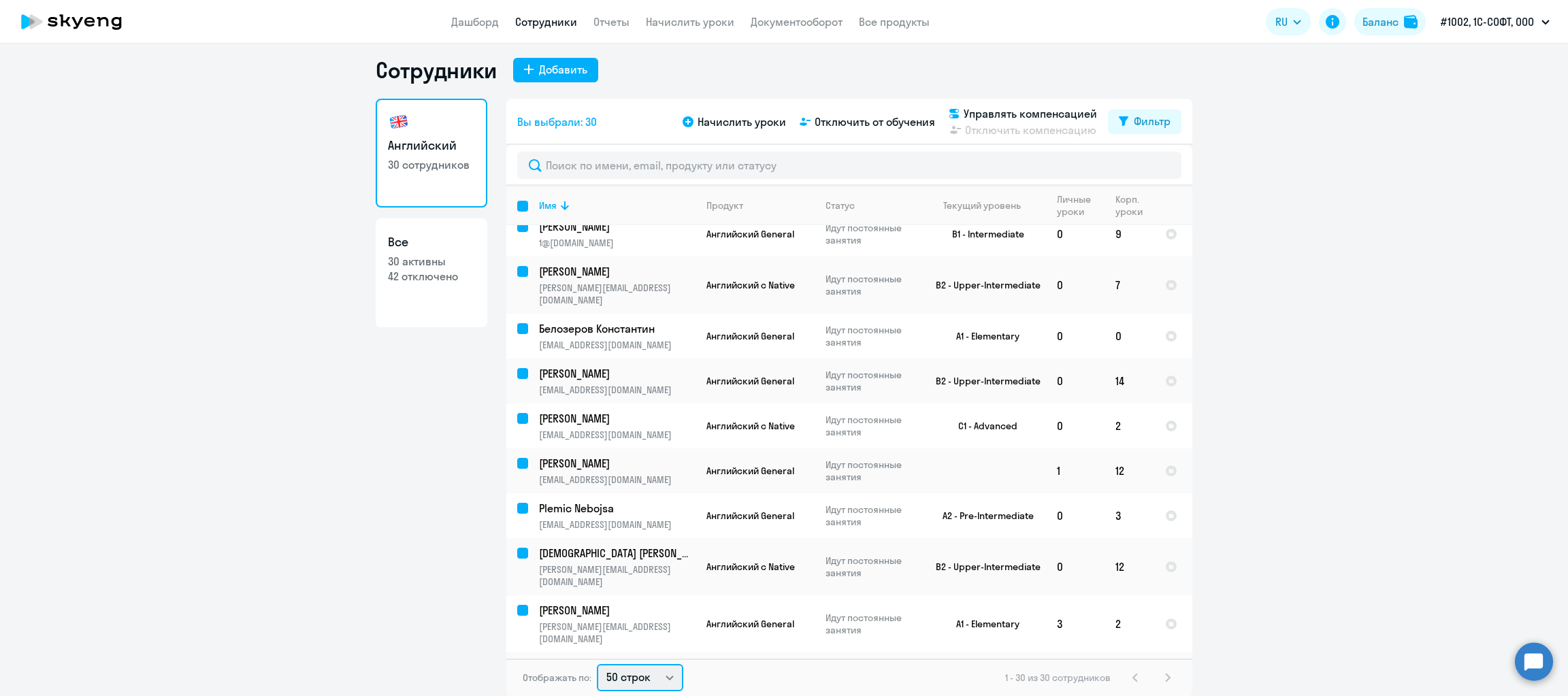
checkbox input "false"
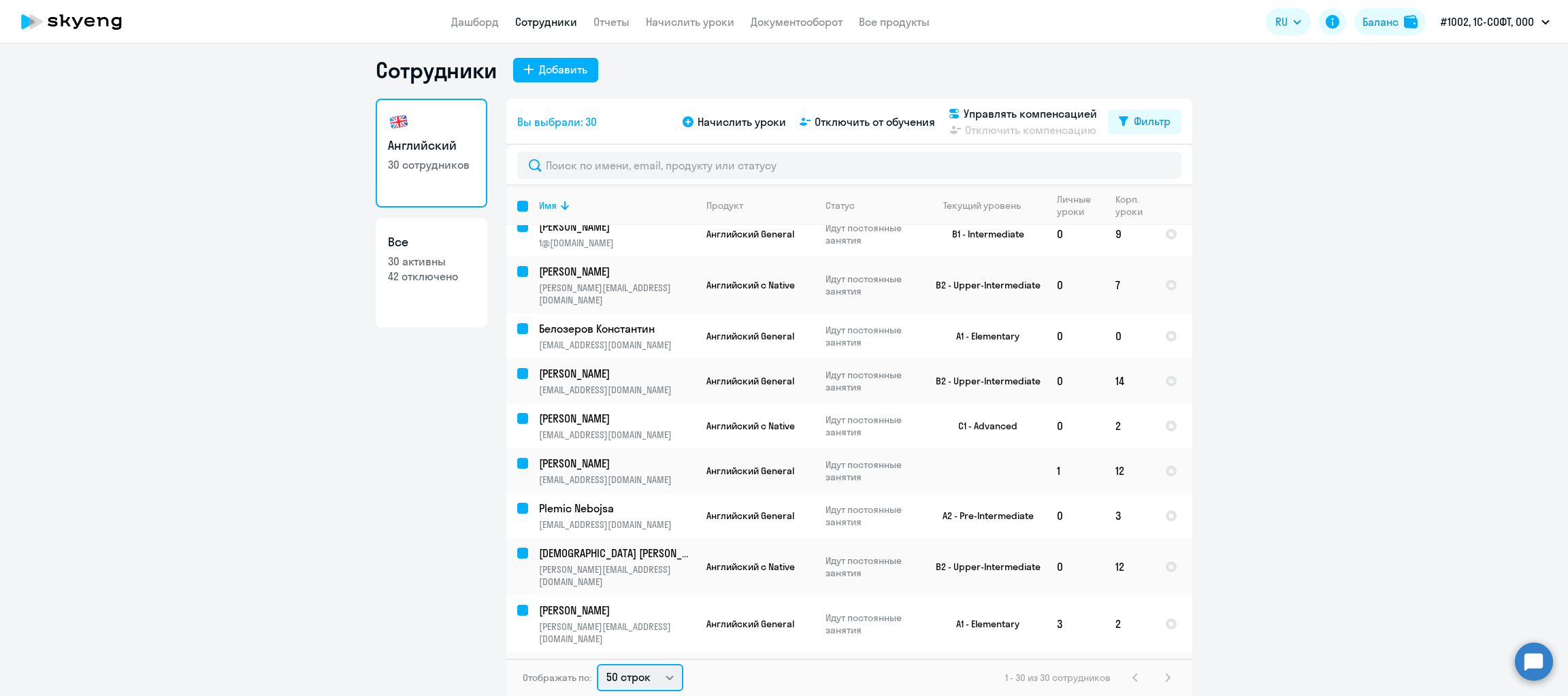
checkbox input "false"
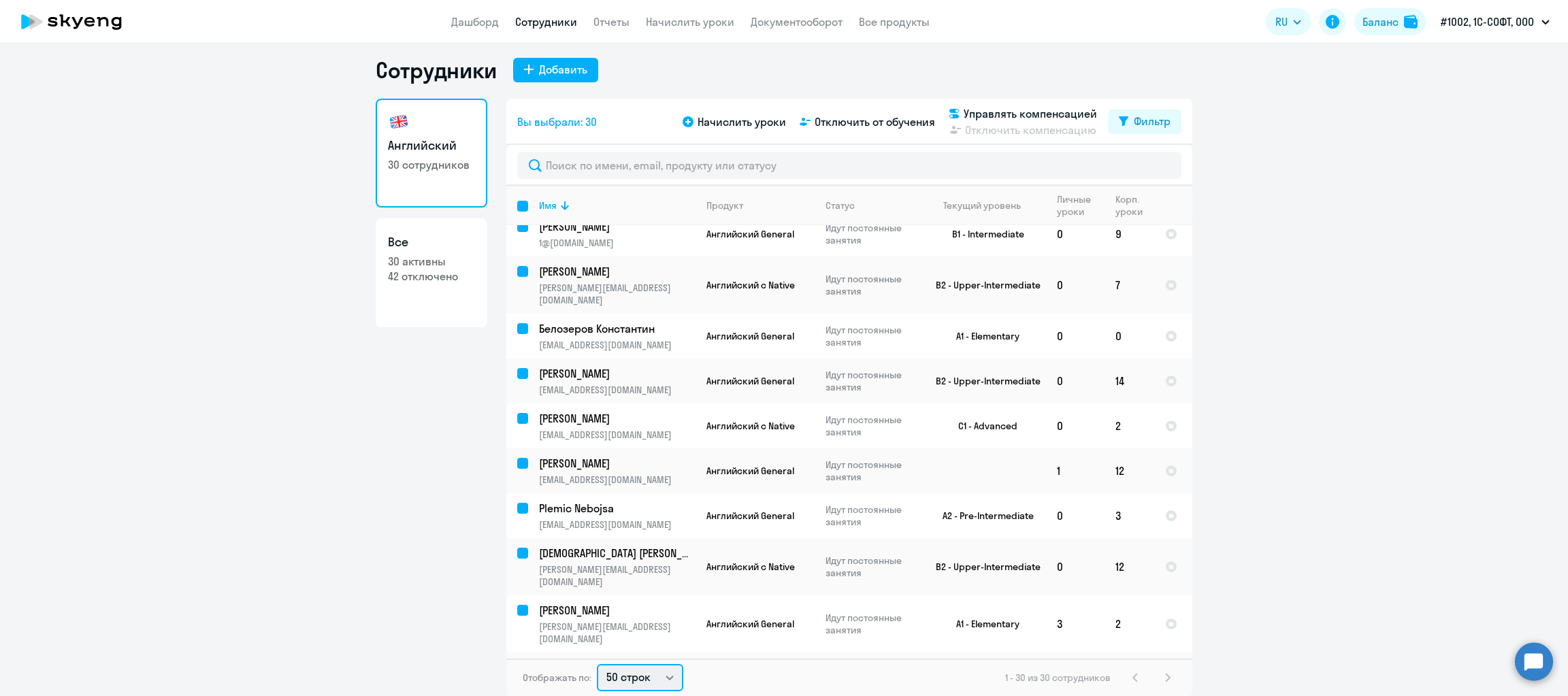
checkbox input "false"
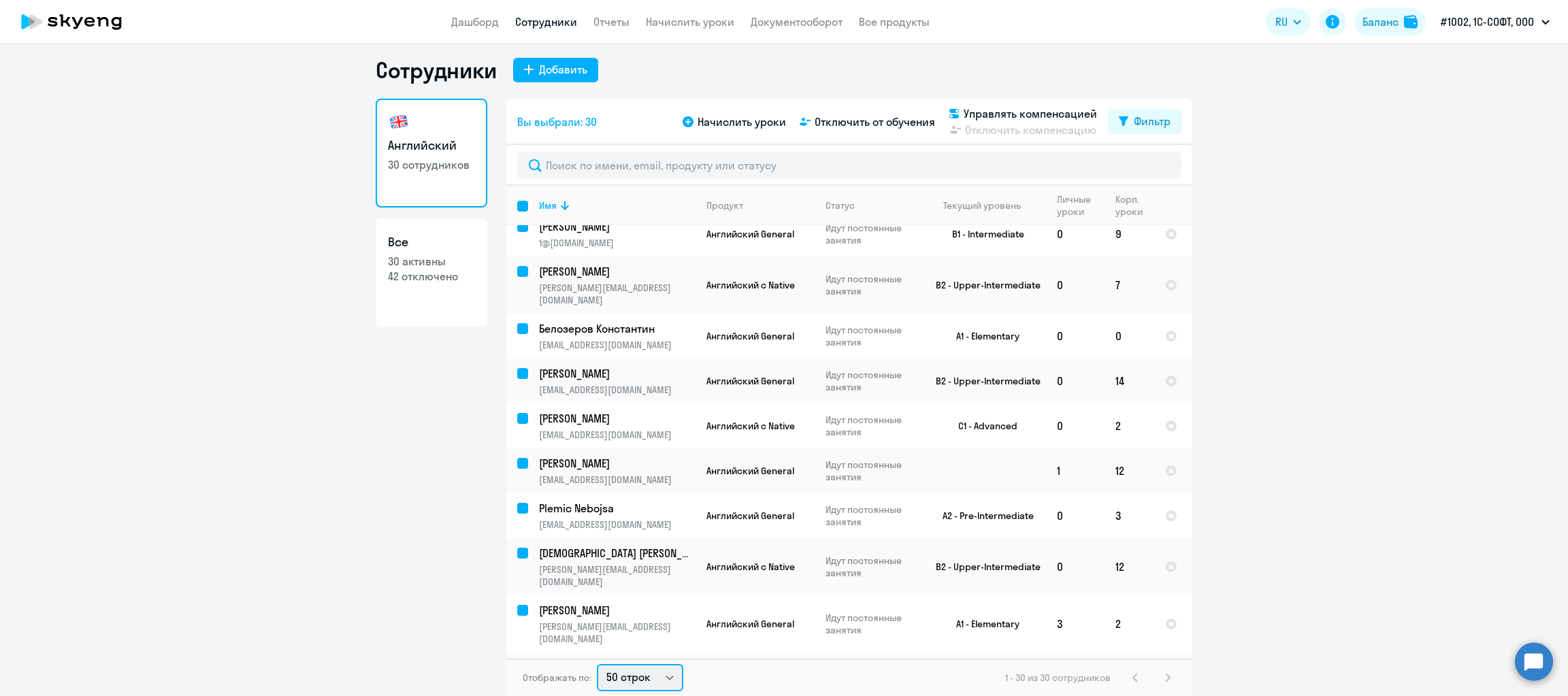
checkbox input "false"
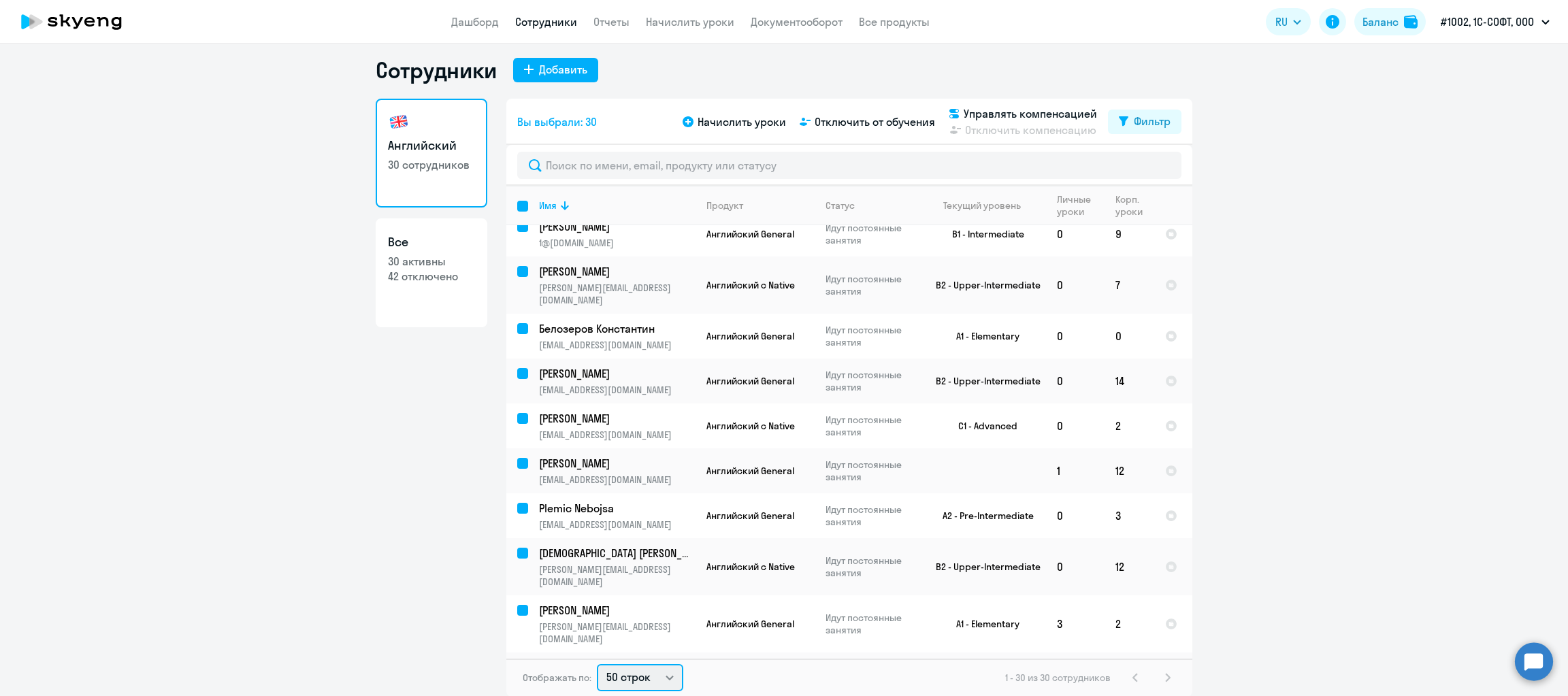
checkbox input "false"
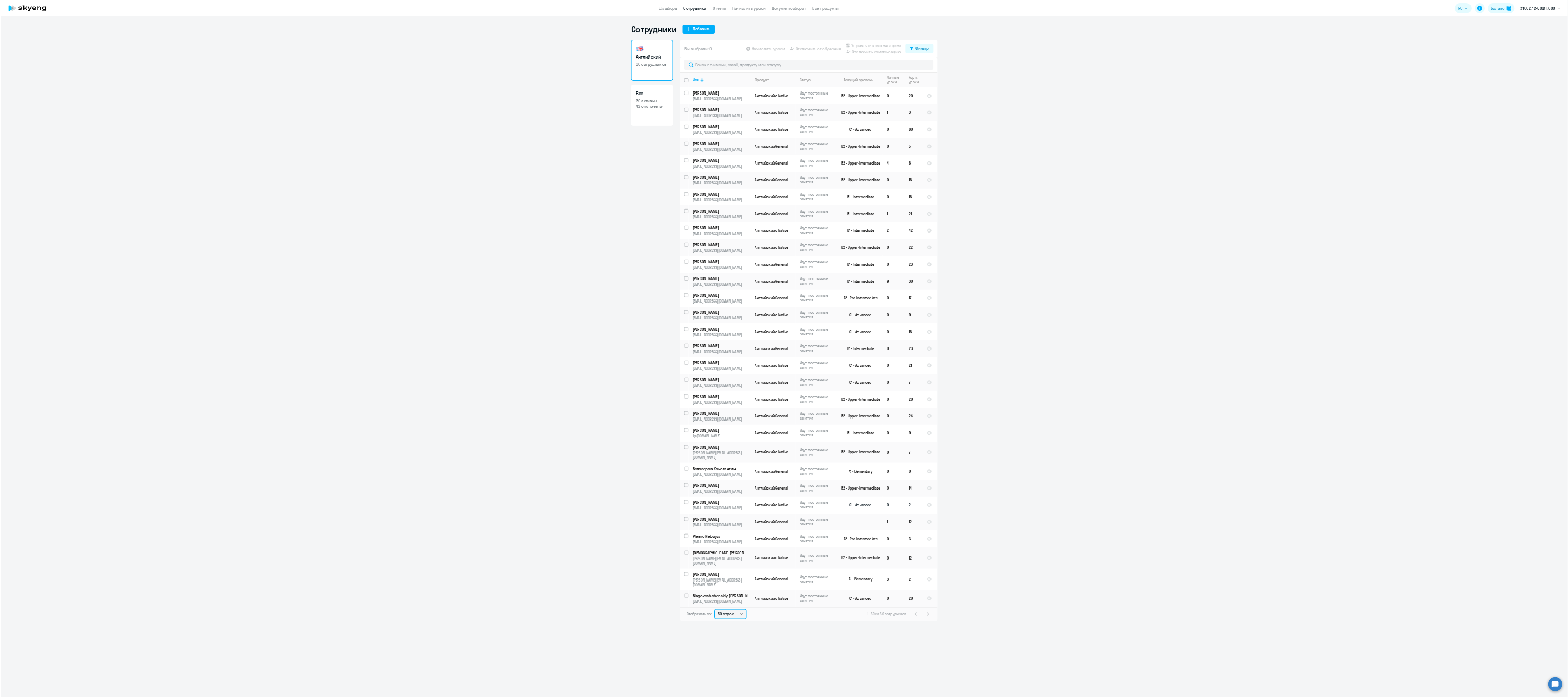
scroll to position [0, 0]
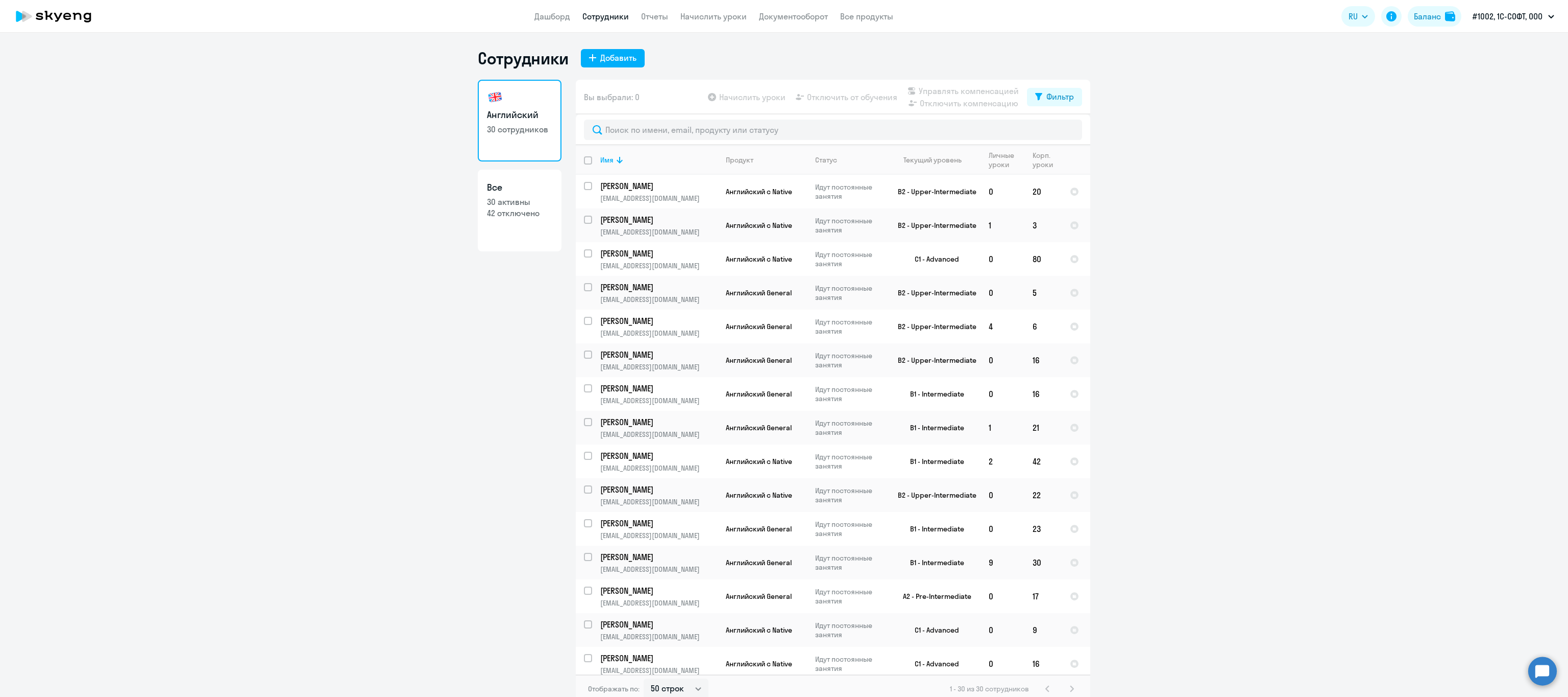
click at [584, 157] on input "deselect all" at bounding box center [594, 166] width 20 height 20
checkbox input "true"
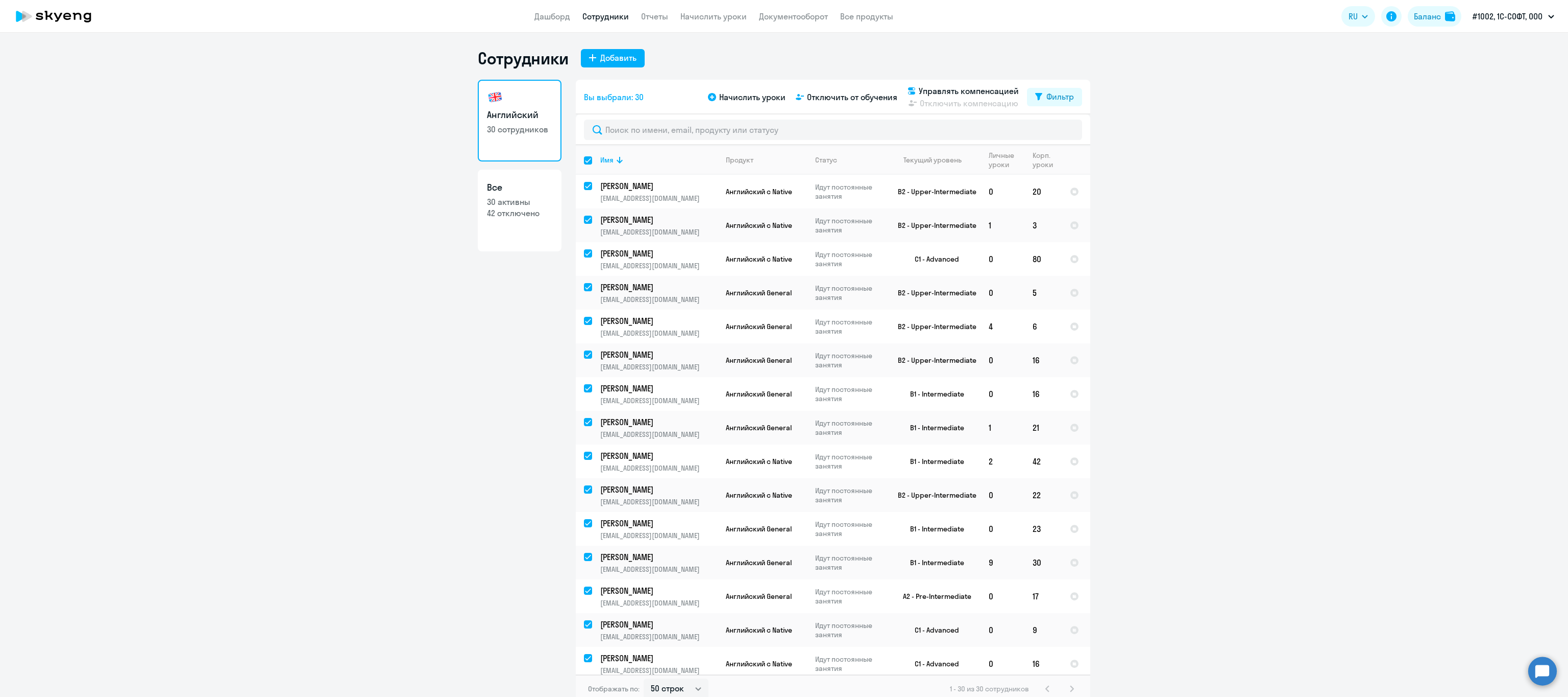
checkbox input "true"
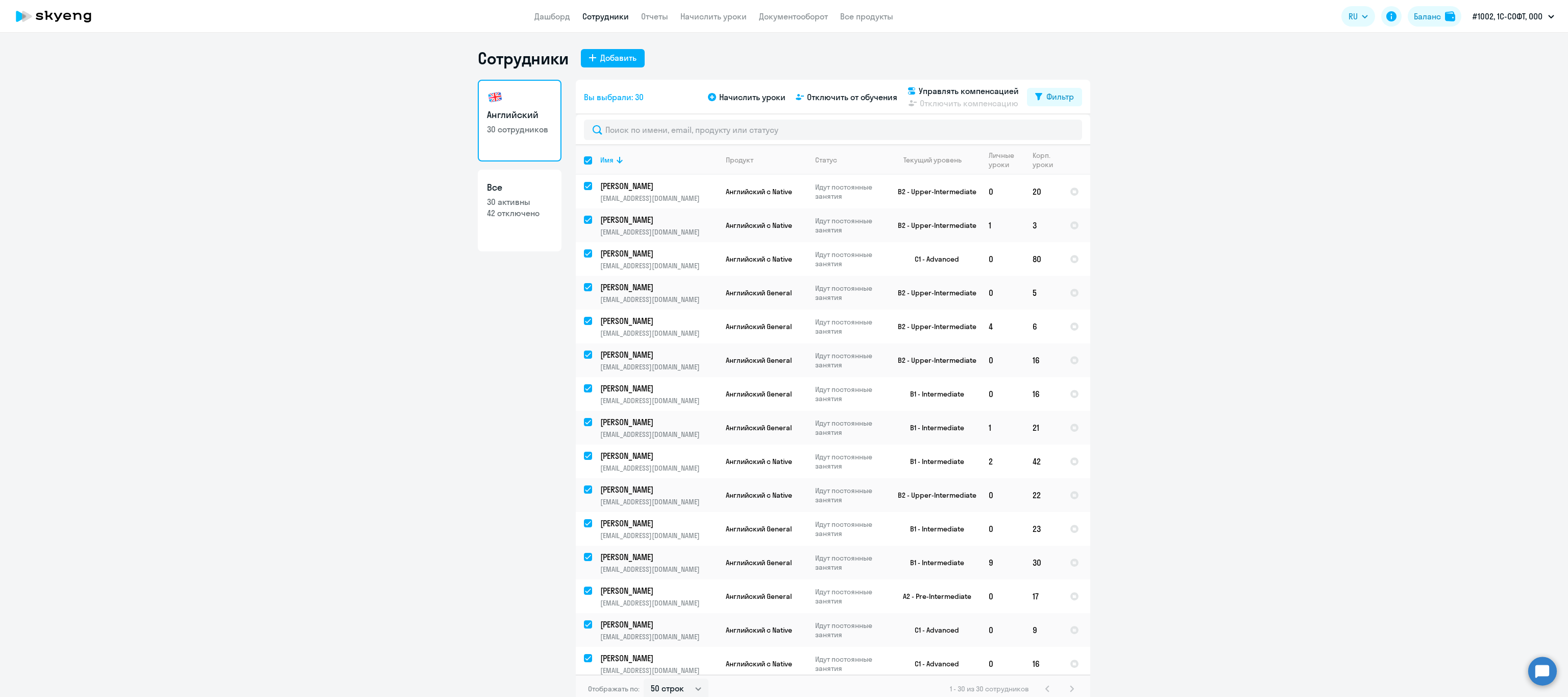
checkbox input "true"
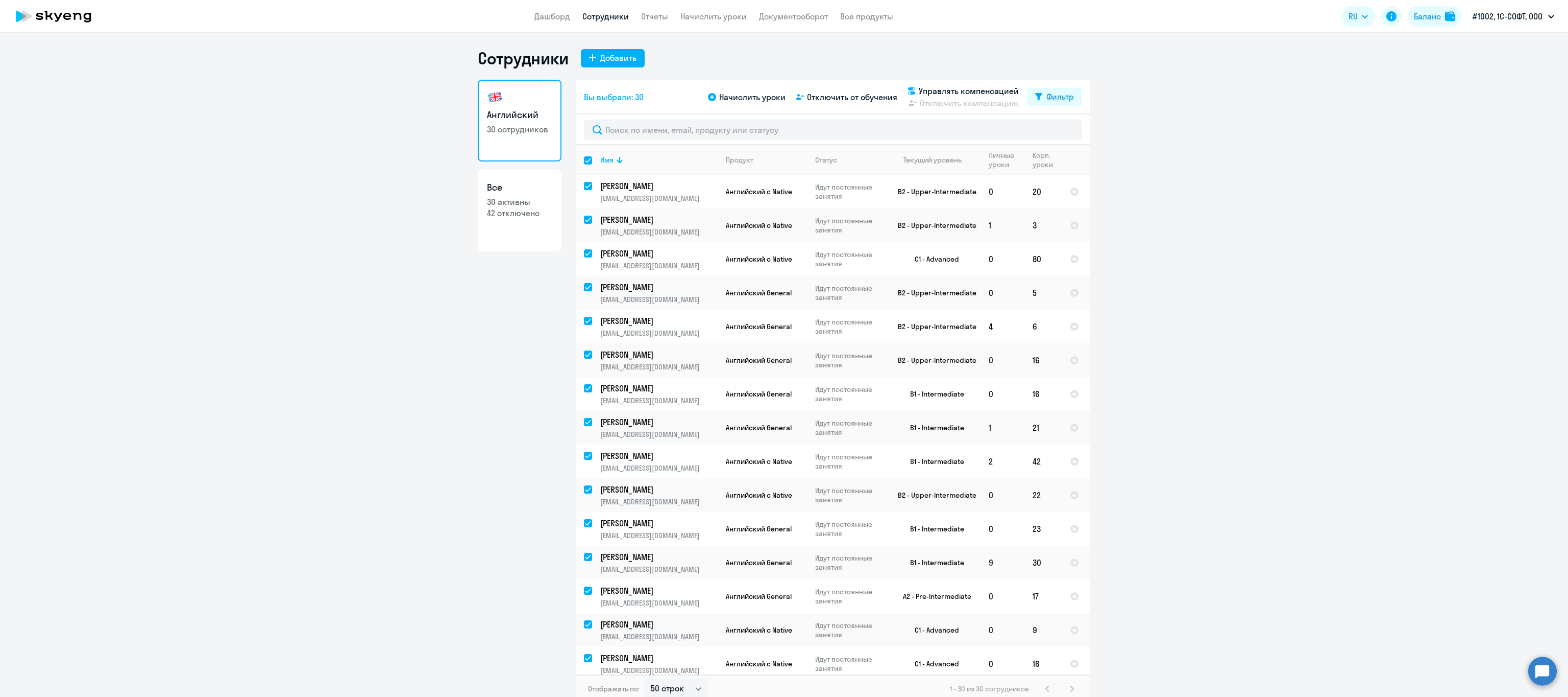
checkbox input "true"
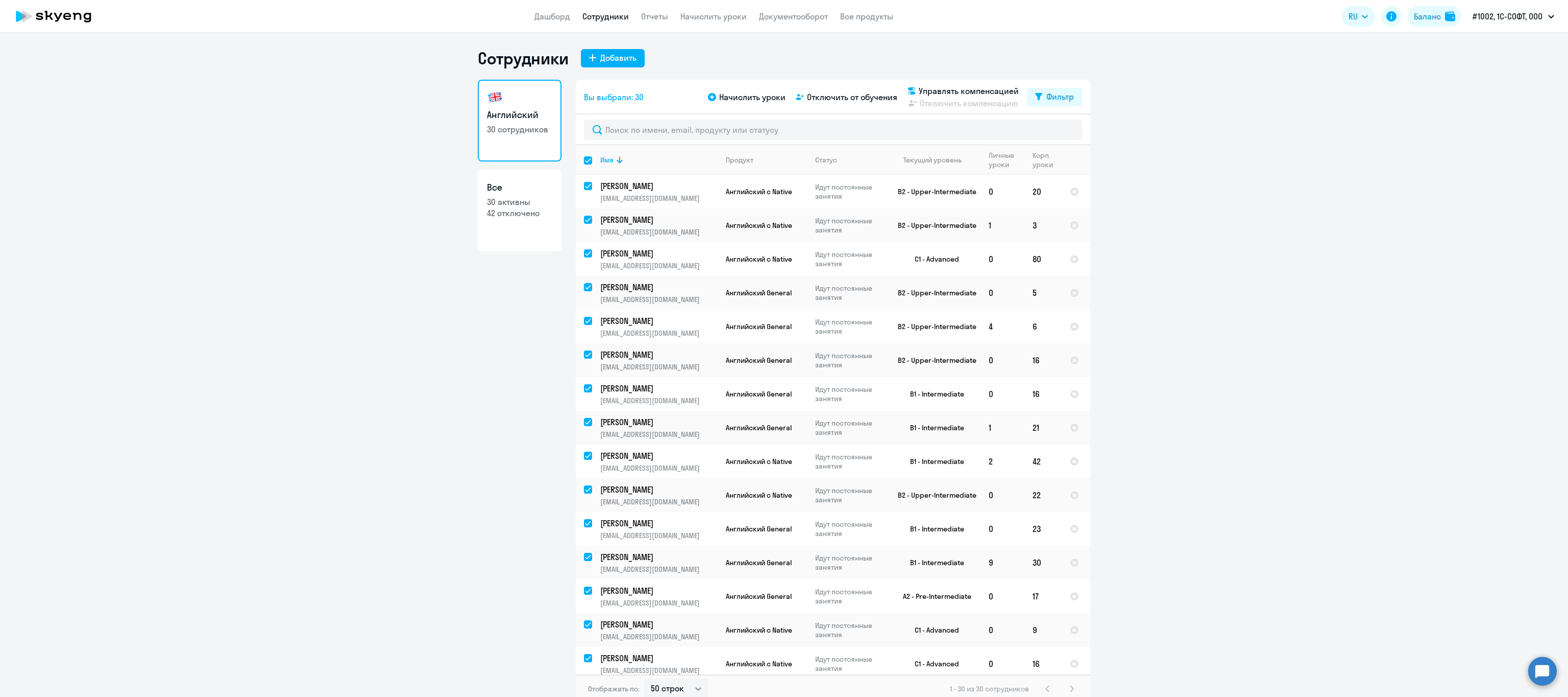
checkbox input "true"
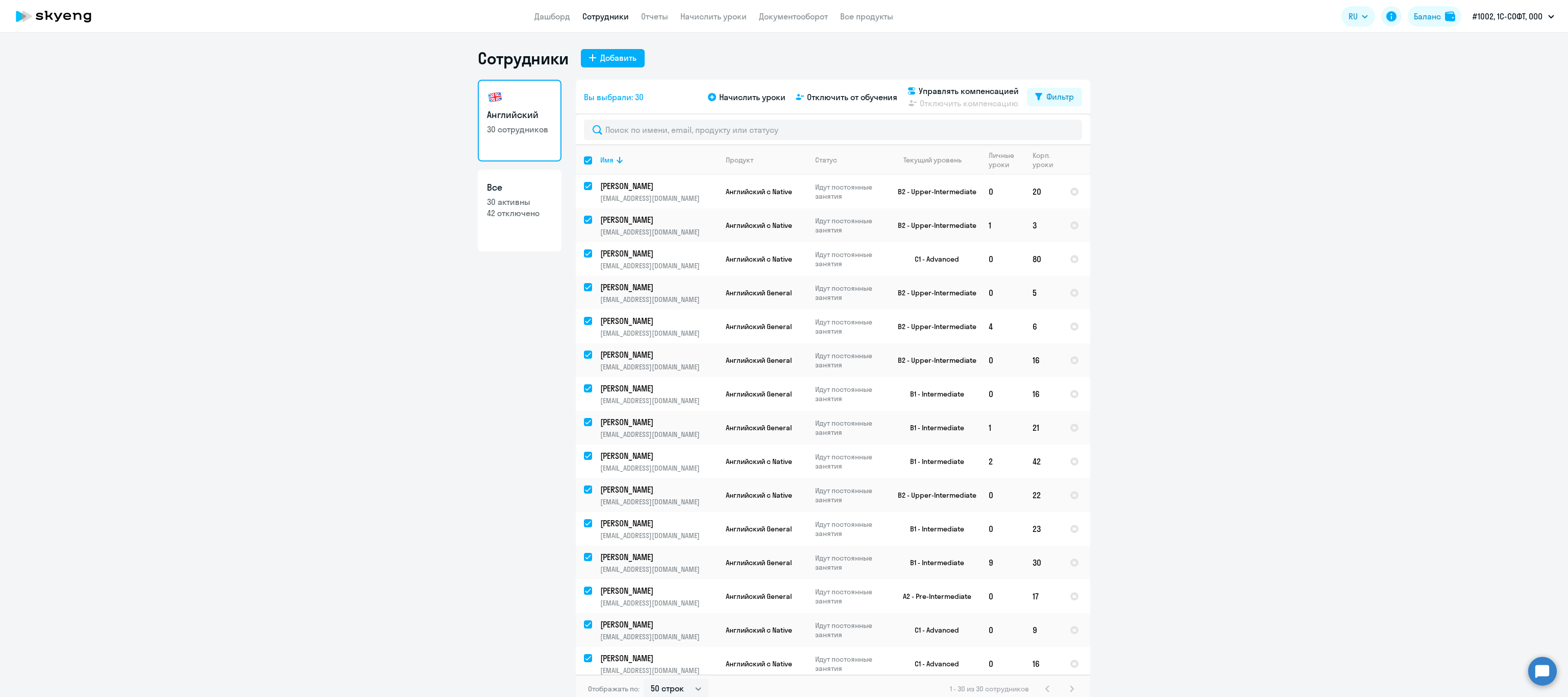
checkbox input "true"
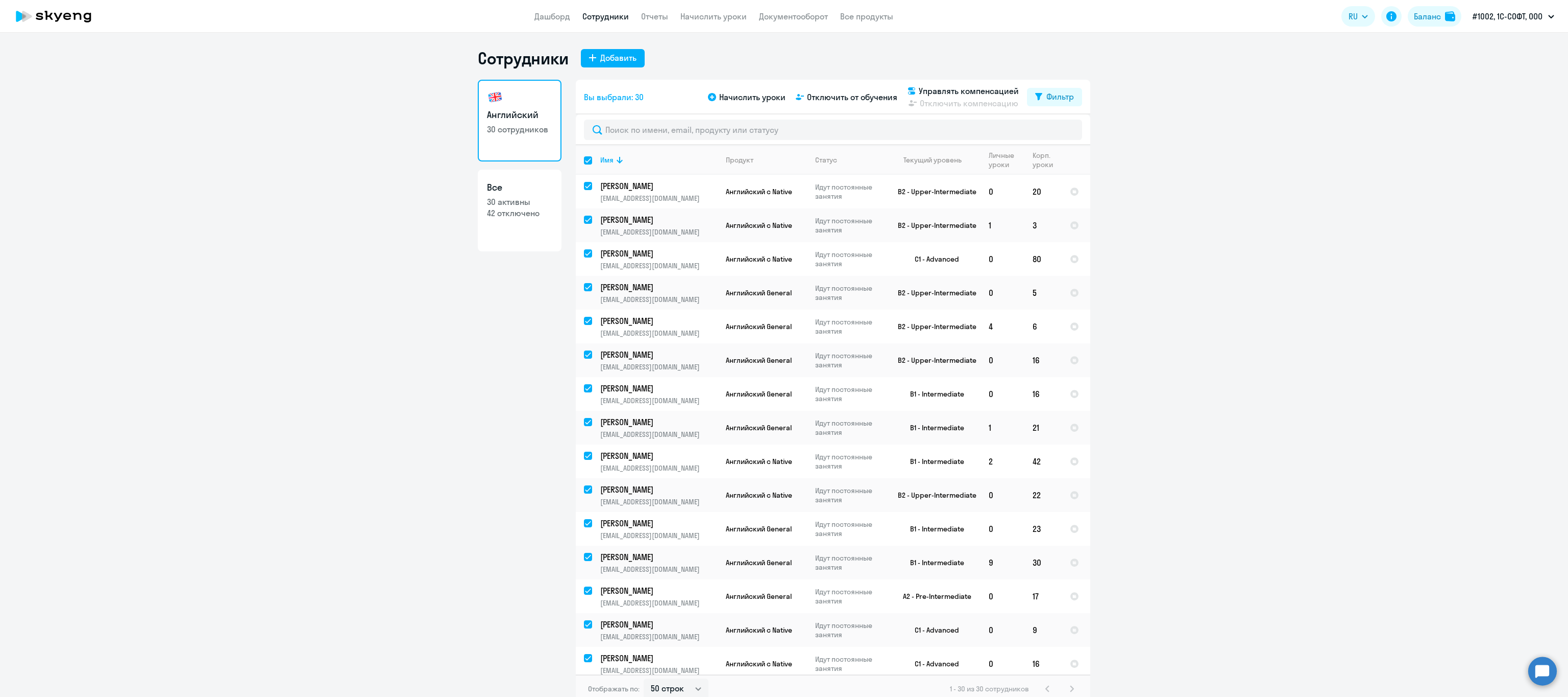
checkbox input "true"
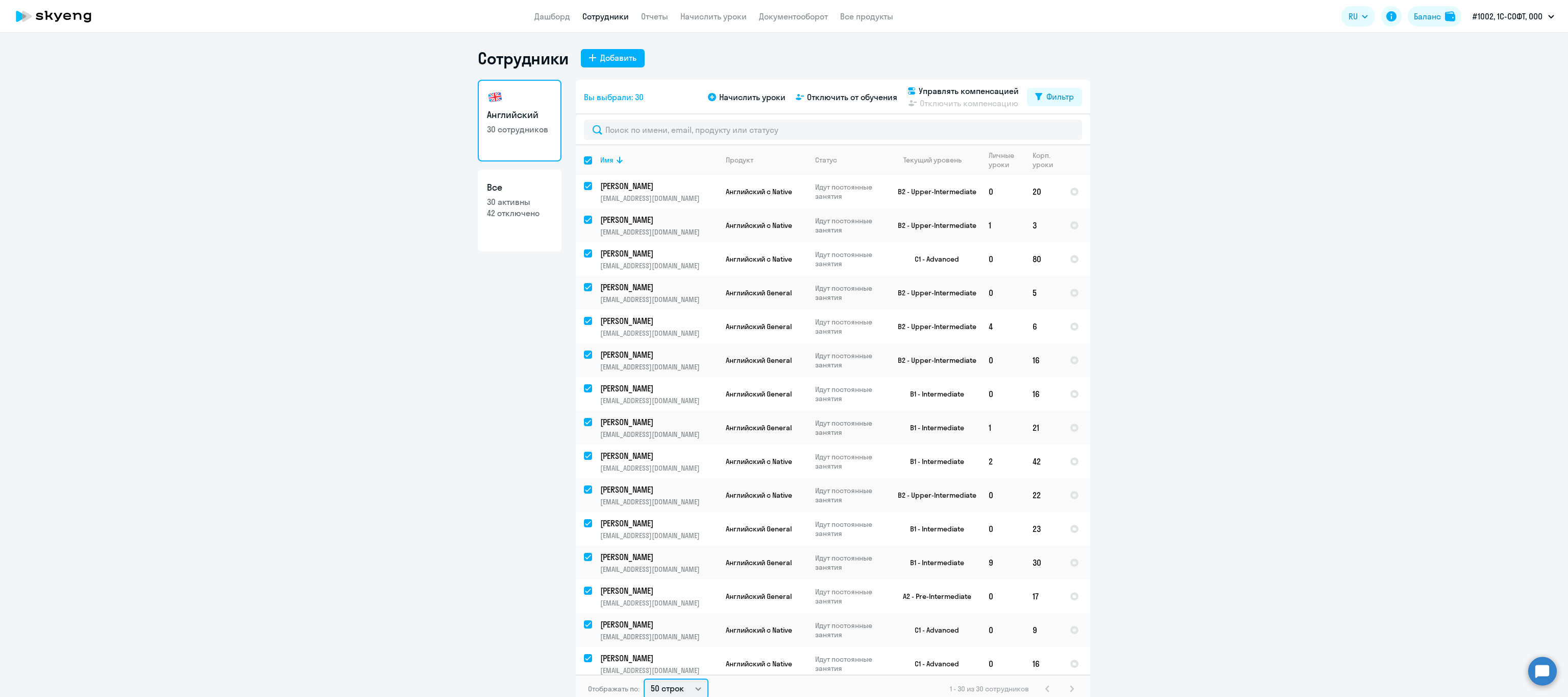
scroll to position [2, 0]
click at [688, 522] on select "30 строк 50 строк 100 строк" at bounding box center [676, 686] width 65 height 20
select select "30"
click at [644, 522] on select "30 строк 50 строк 100 строк" at bounding box center [676, 686] width 65 height 20
checkbox input "false"
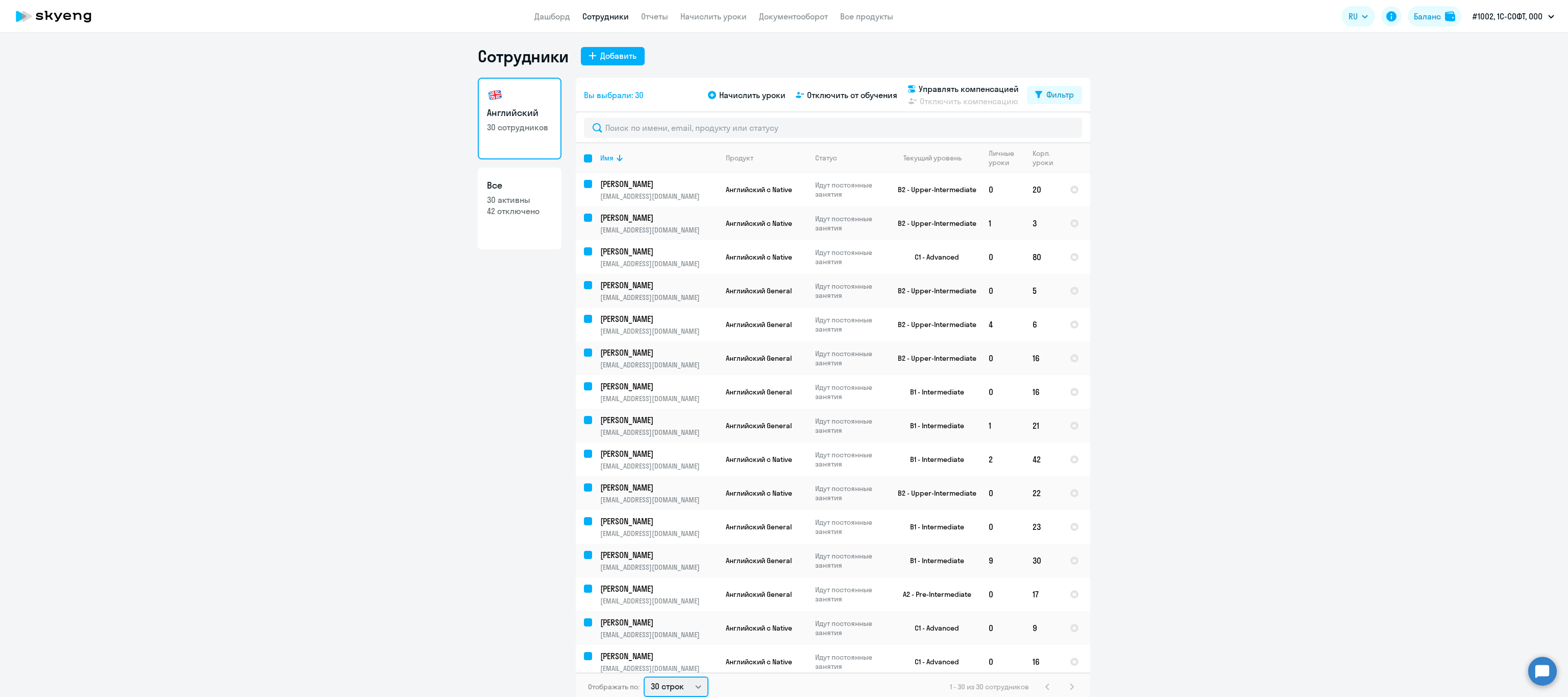
checkbox input "false"
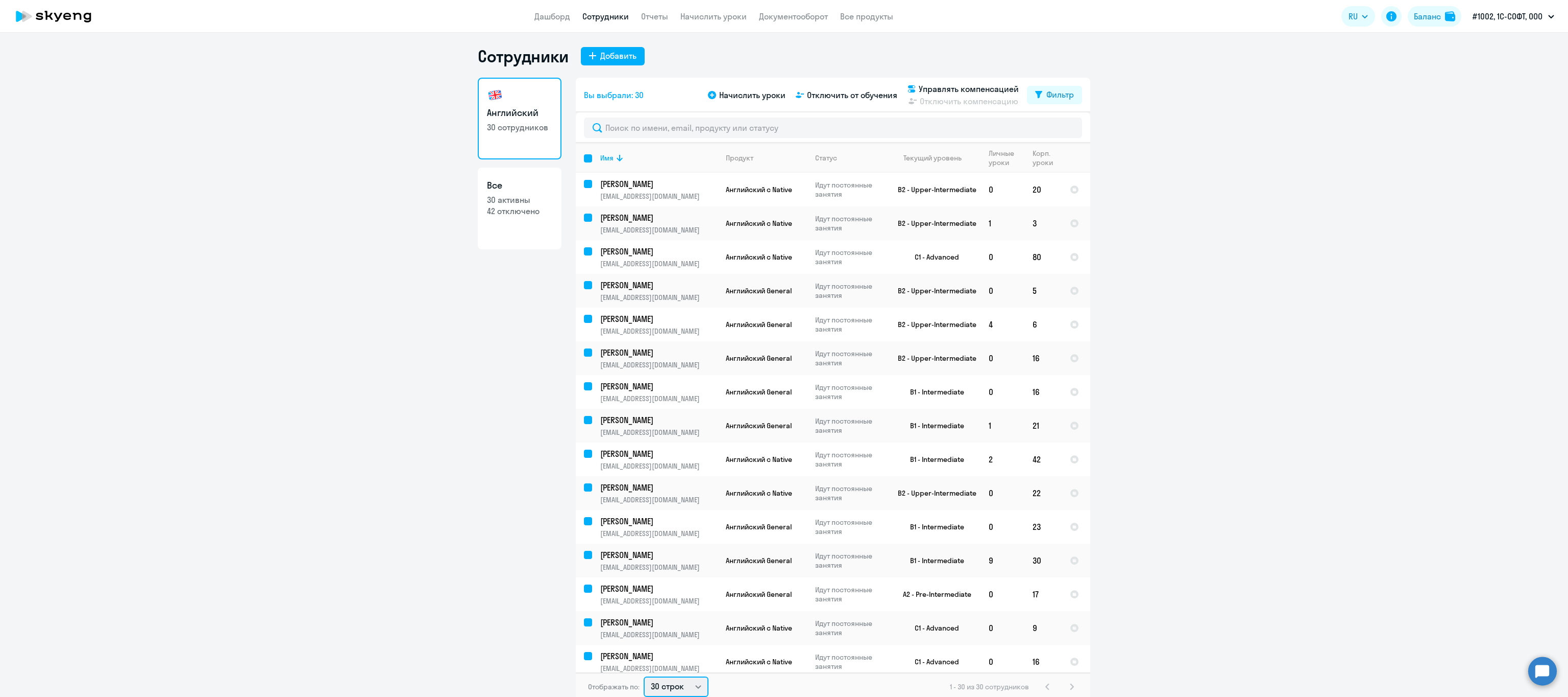
checkbox input "false"
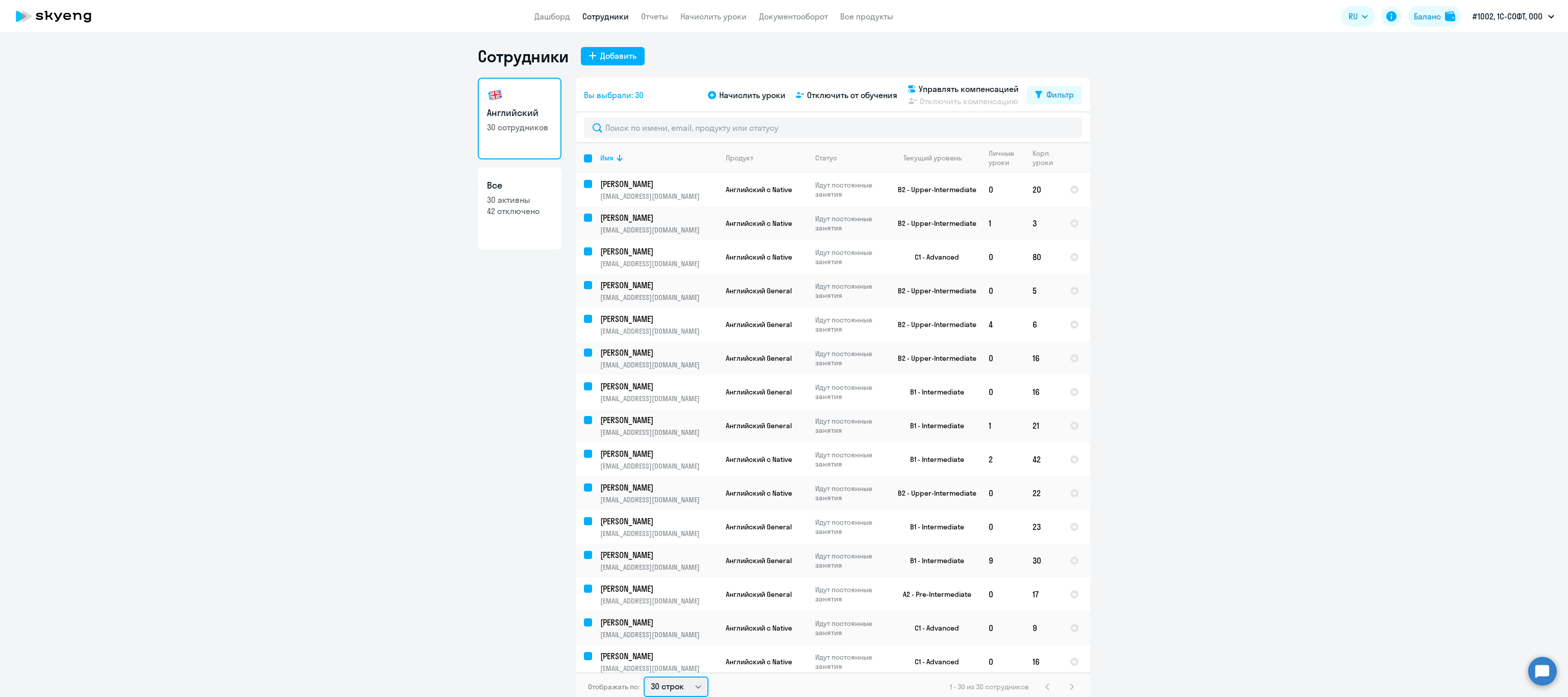
checkbox input "false"
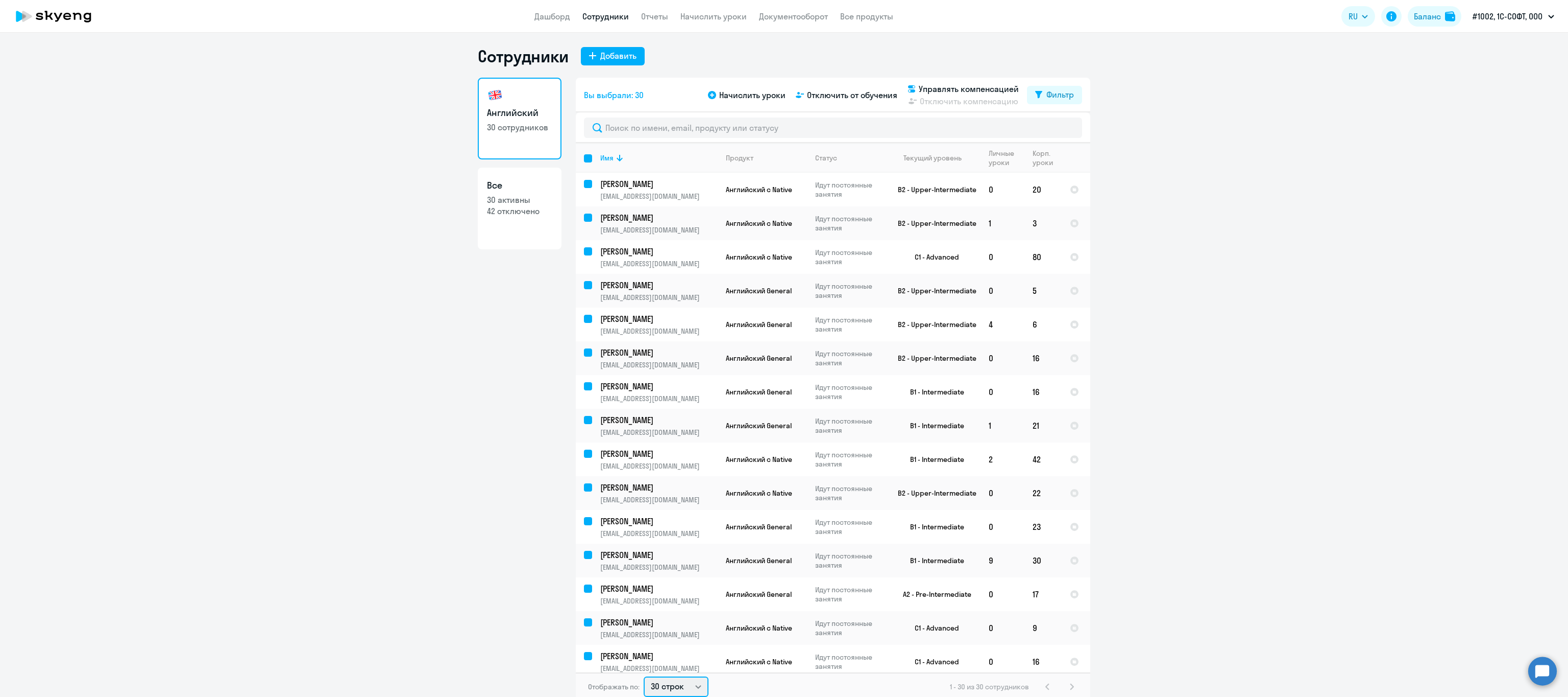
checkbox input "false"
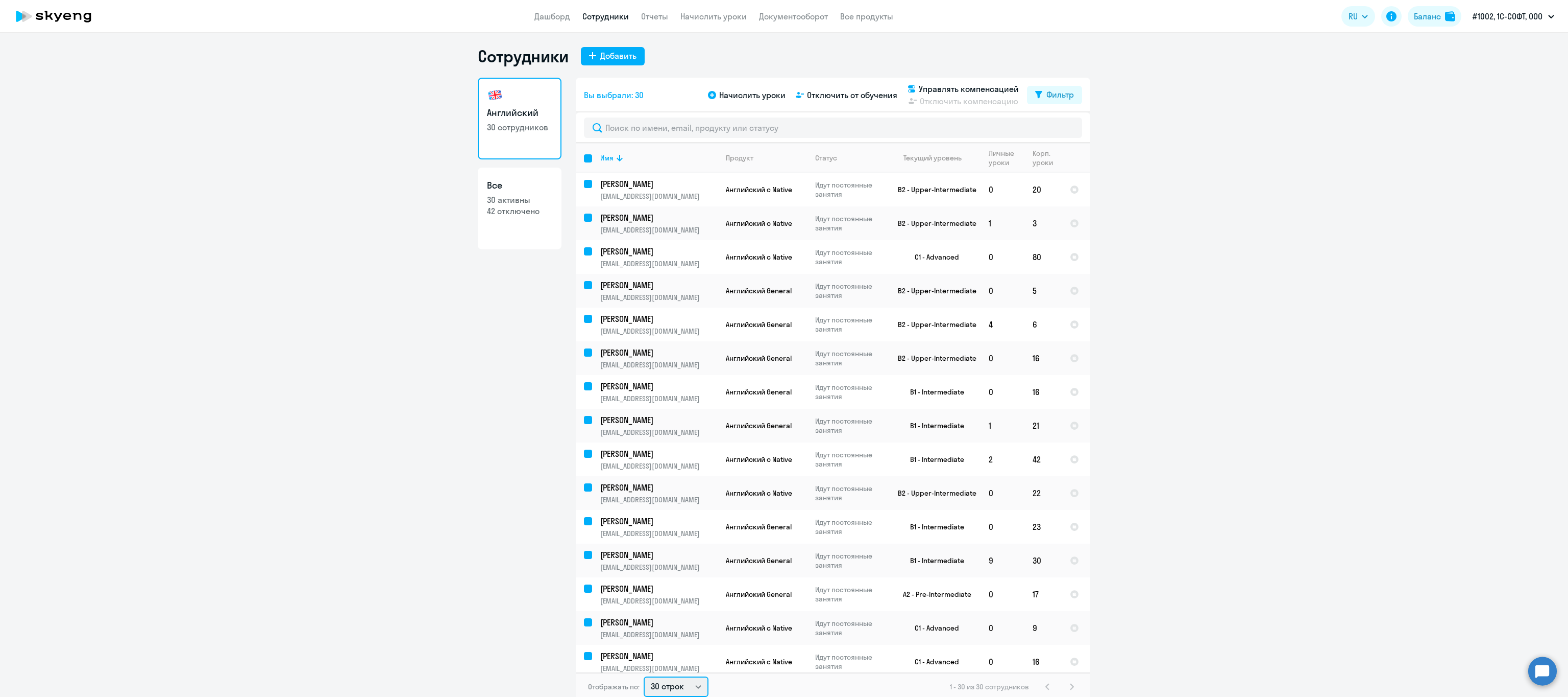
checkbox input "false"
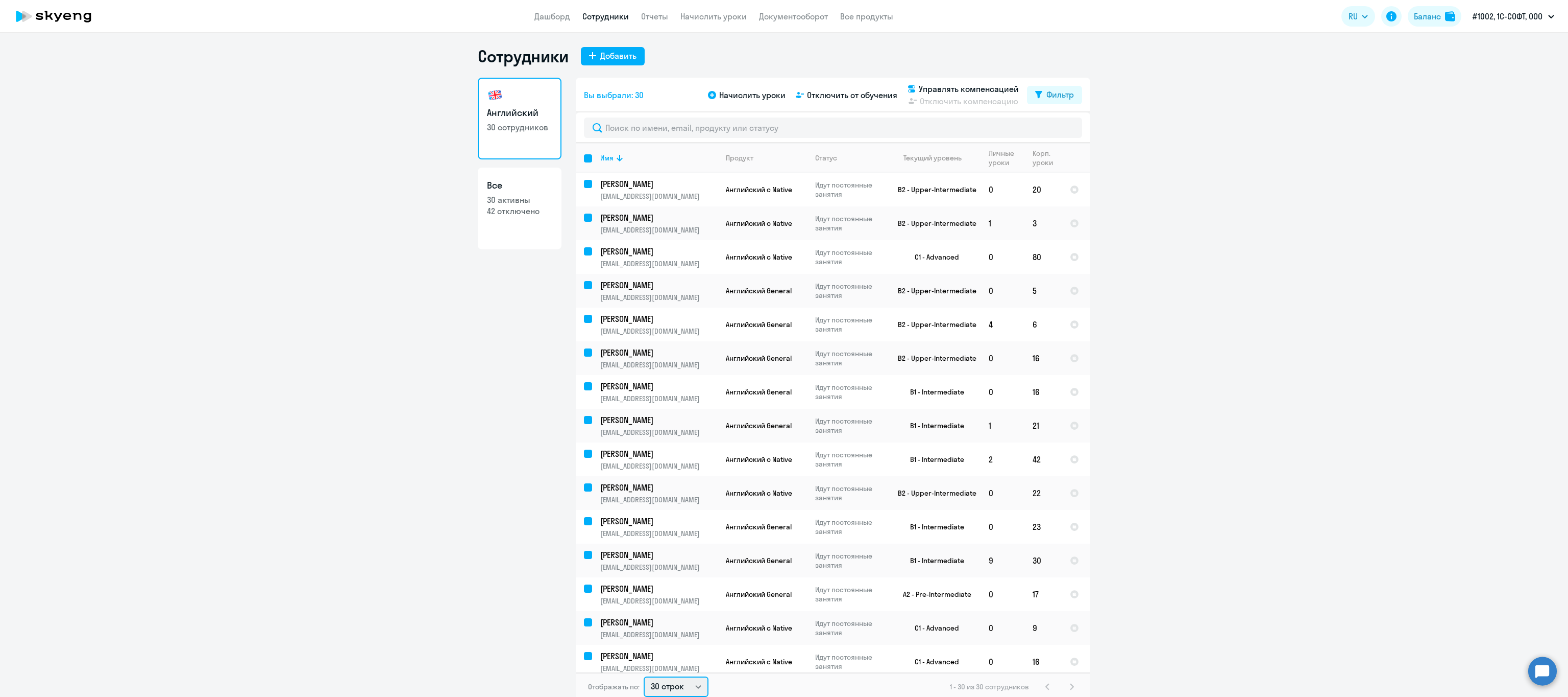
checkbox input "false"
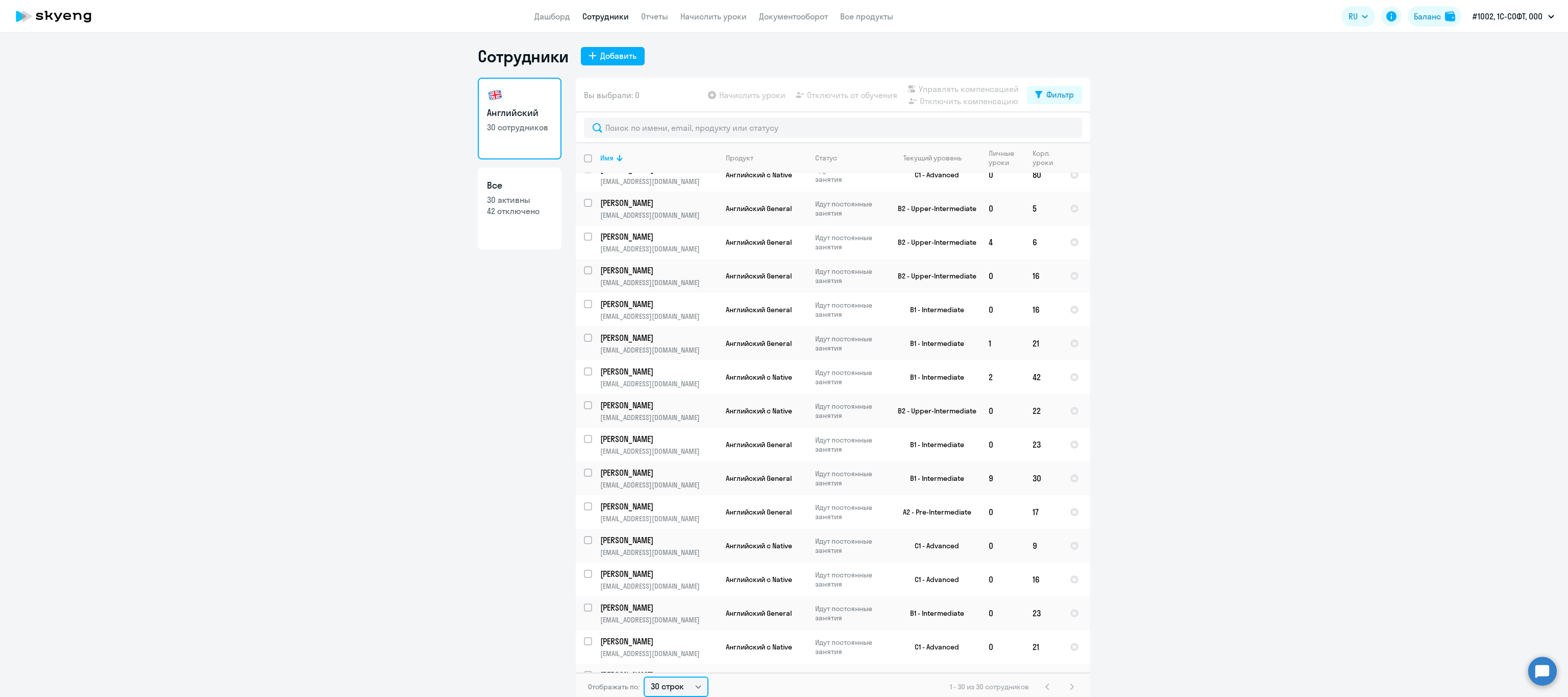
scroll to position [0, 0]
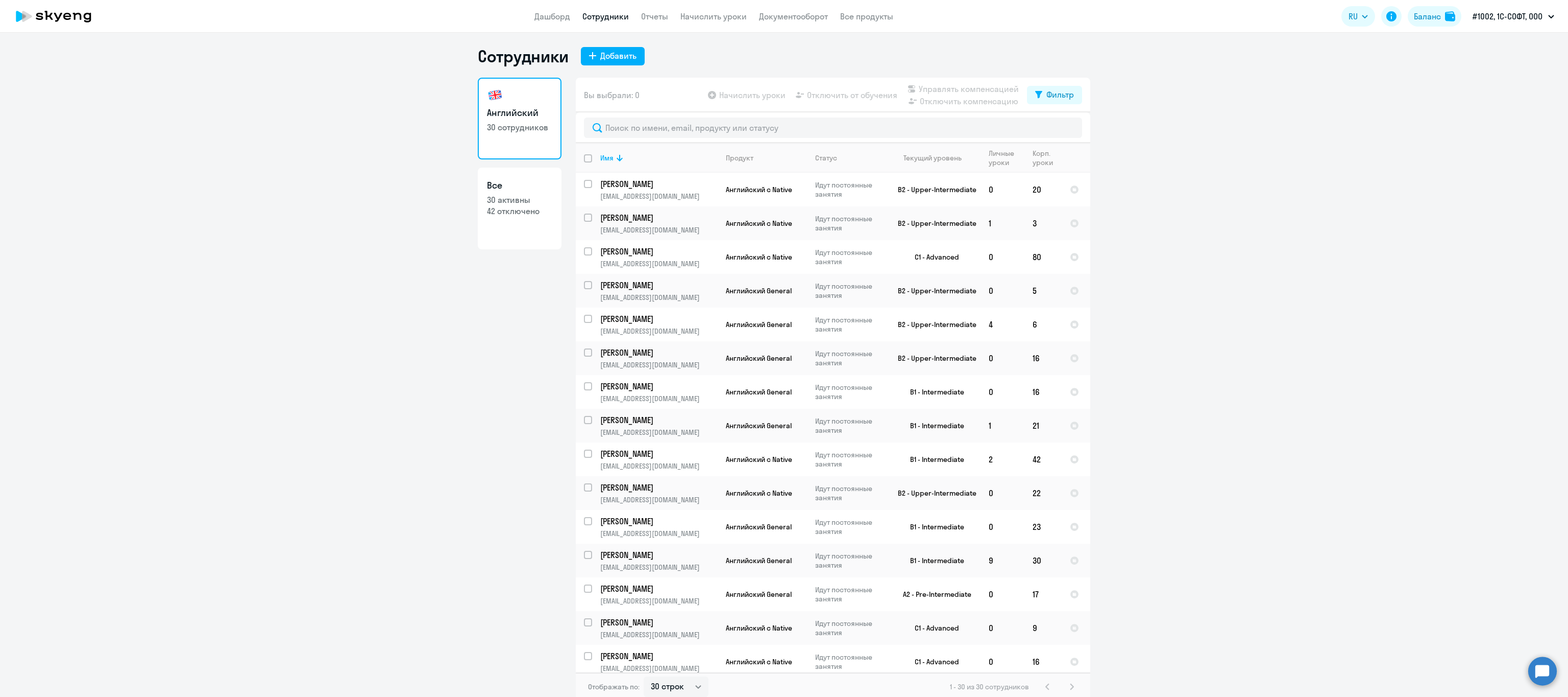
click at [523, 121] on p "30 сотрудников" at bounding box center [520, 127] width 65 height 11
click at [658, 16] on link "Отчеты" at bounding box center [655, 16] width 27 height 10
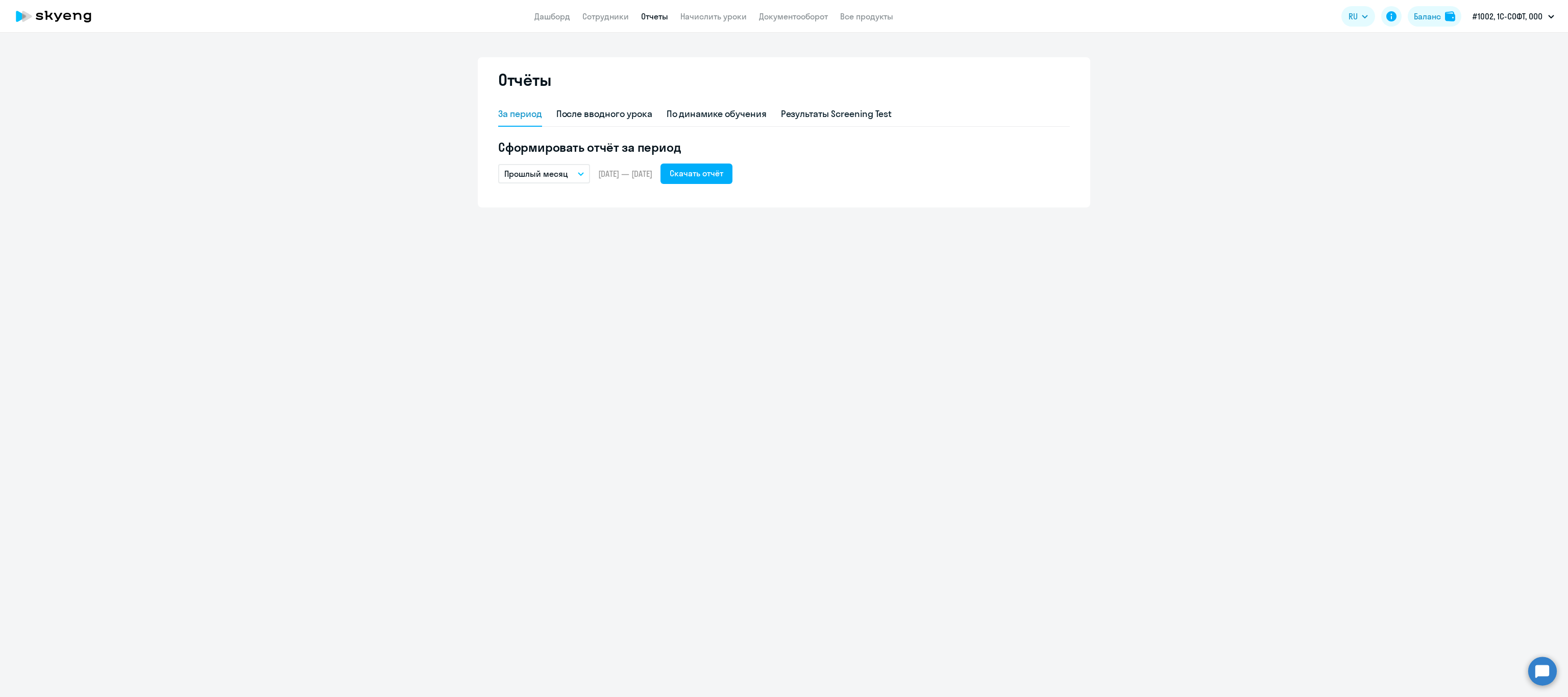
click at [581, 171] on button "Прошлый месяц" at bounding box center [544, 173] width 92 height 19
click at [554, 306] on li "Текущий год" at bounding box center [552, 304] width 108 height 25
click at [716, 171] on div "Скачать отчёт" at bounding box center [696, 173] width 54 height 12
click at [724, 172] on div "Скачать отчёт" at bounding box center [696, 173] width 54 height 12
click at [582, 169] on button "Текущий год" at bounding box center [544, 173] width 92 height 19
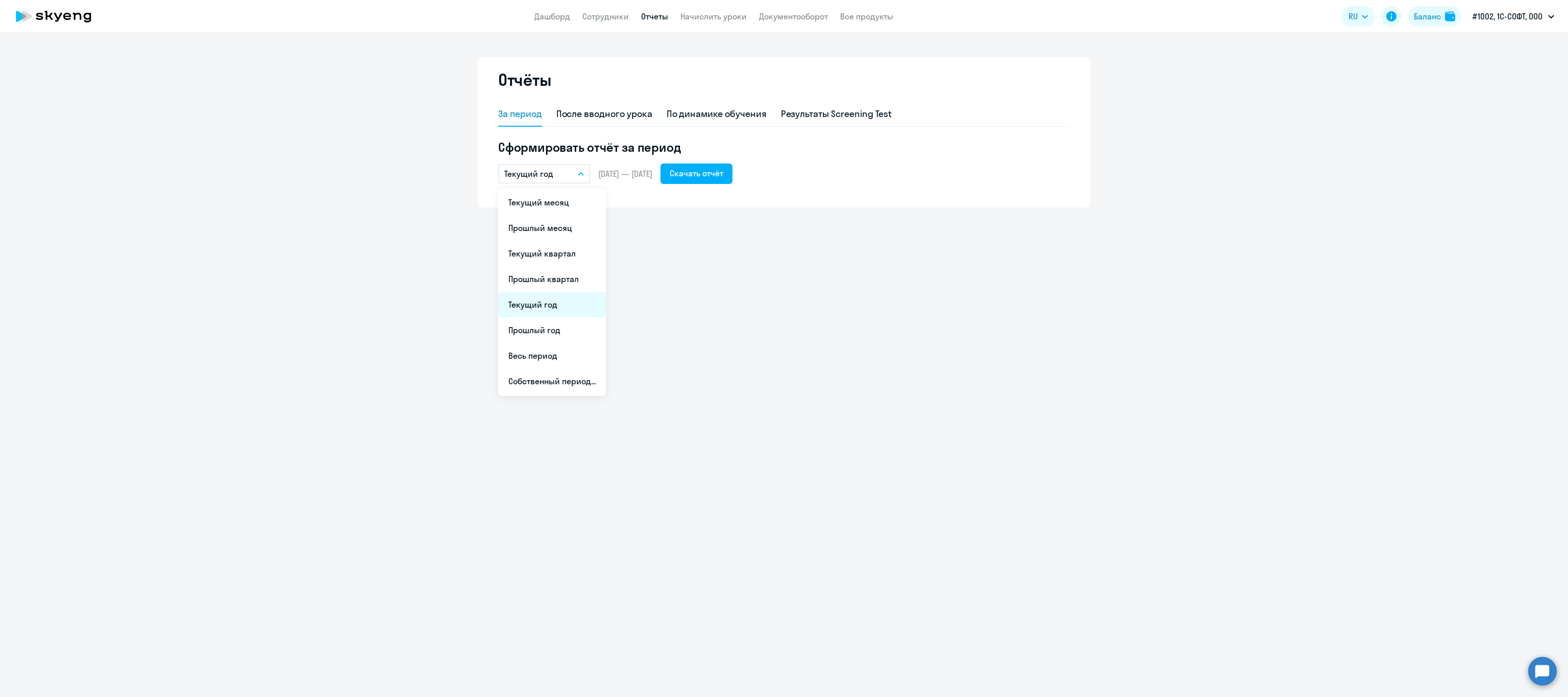
click at [551, 306] on li "Текущий год" at bounding box center [552, 304] width 108 height 25
